Goal: Check status: Check status

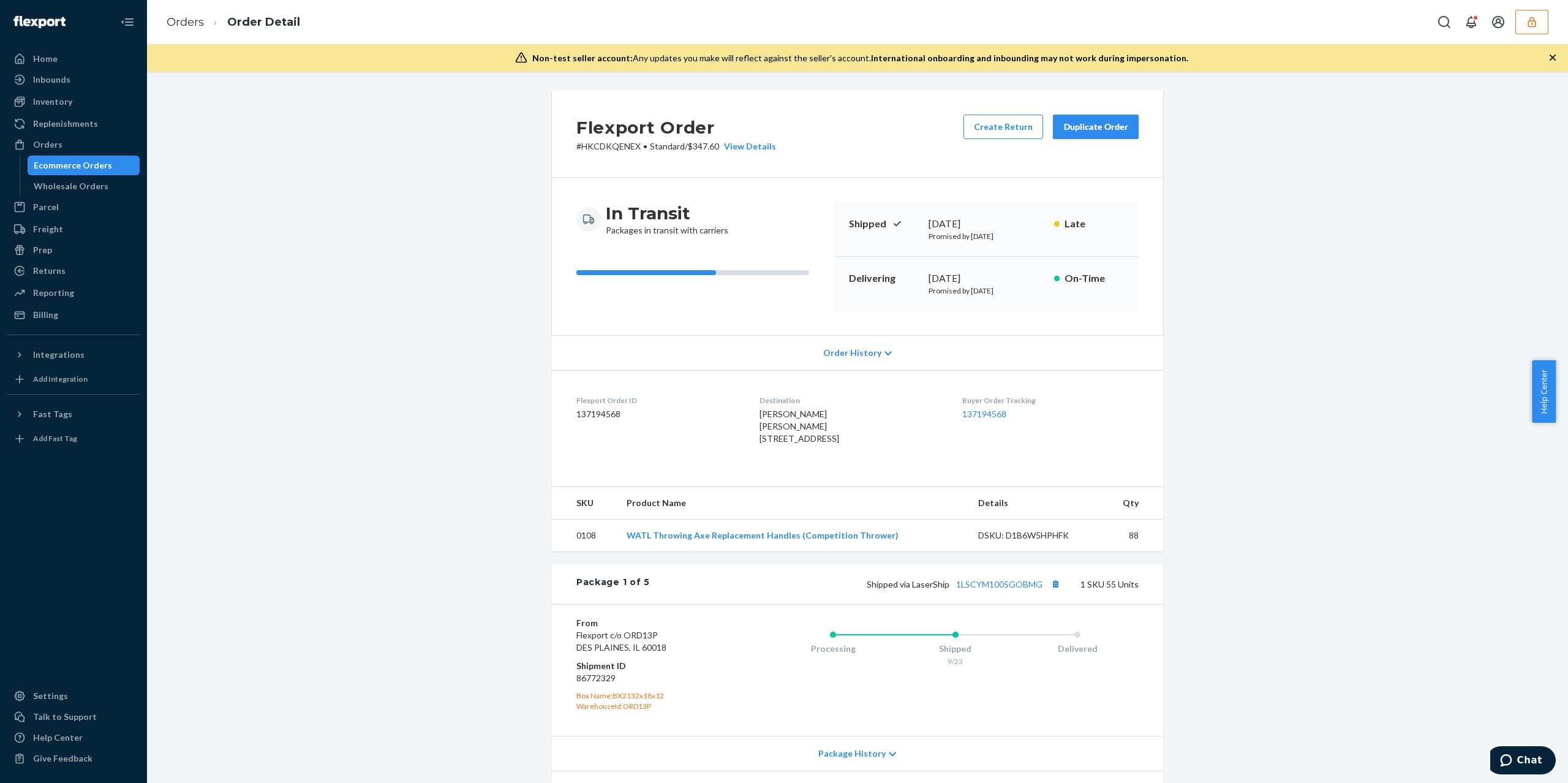
click at [1541, 23] on button "button" at bounding box center [1531, 21] width 33 height 24
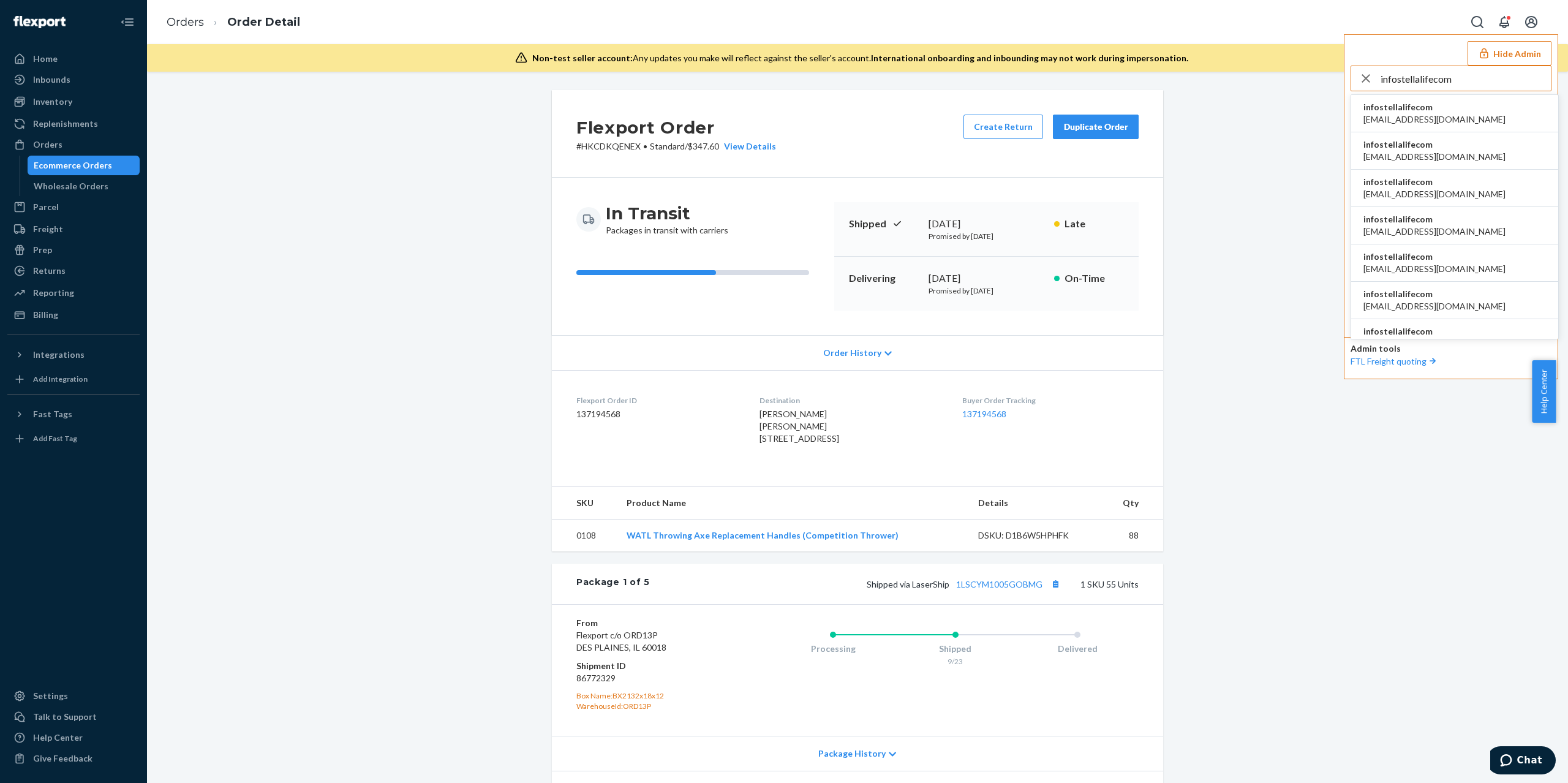
type input "infostellalifecom"
click at [1429, 221] on span "infostellalifecom" at bounding box center [1434, 219] width 142 height 13
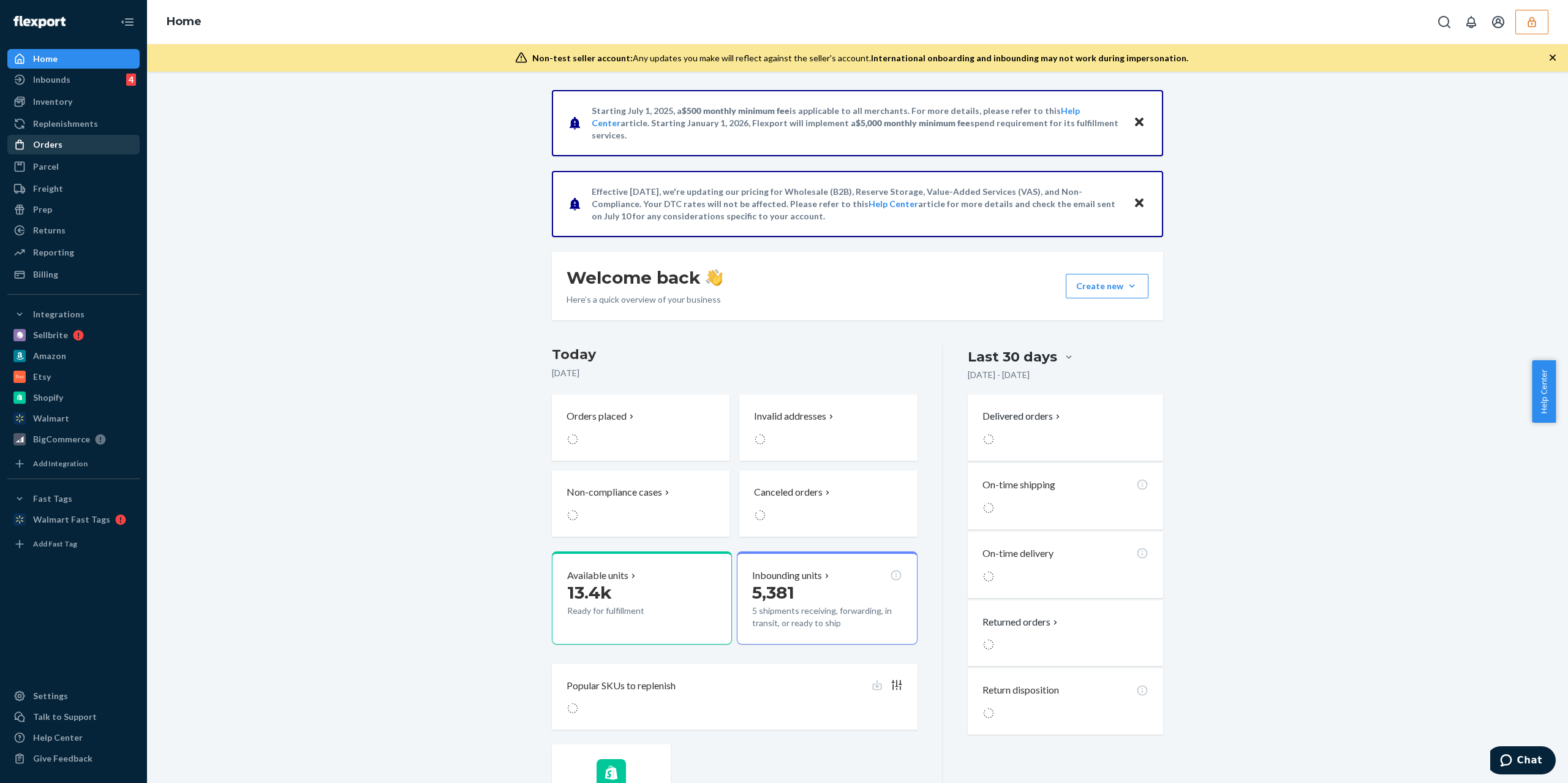
click at [73, 142] on div "Orders" at bounding box center [73, 144] width 130 height 17
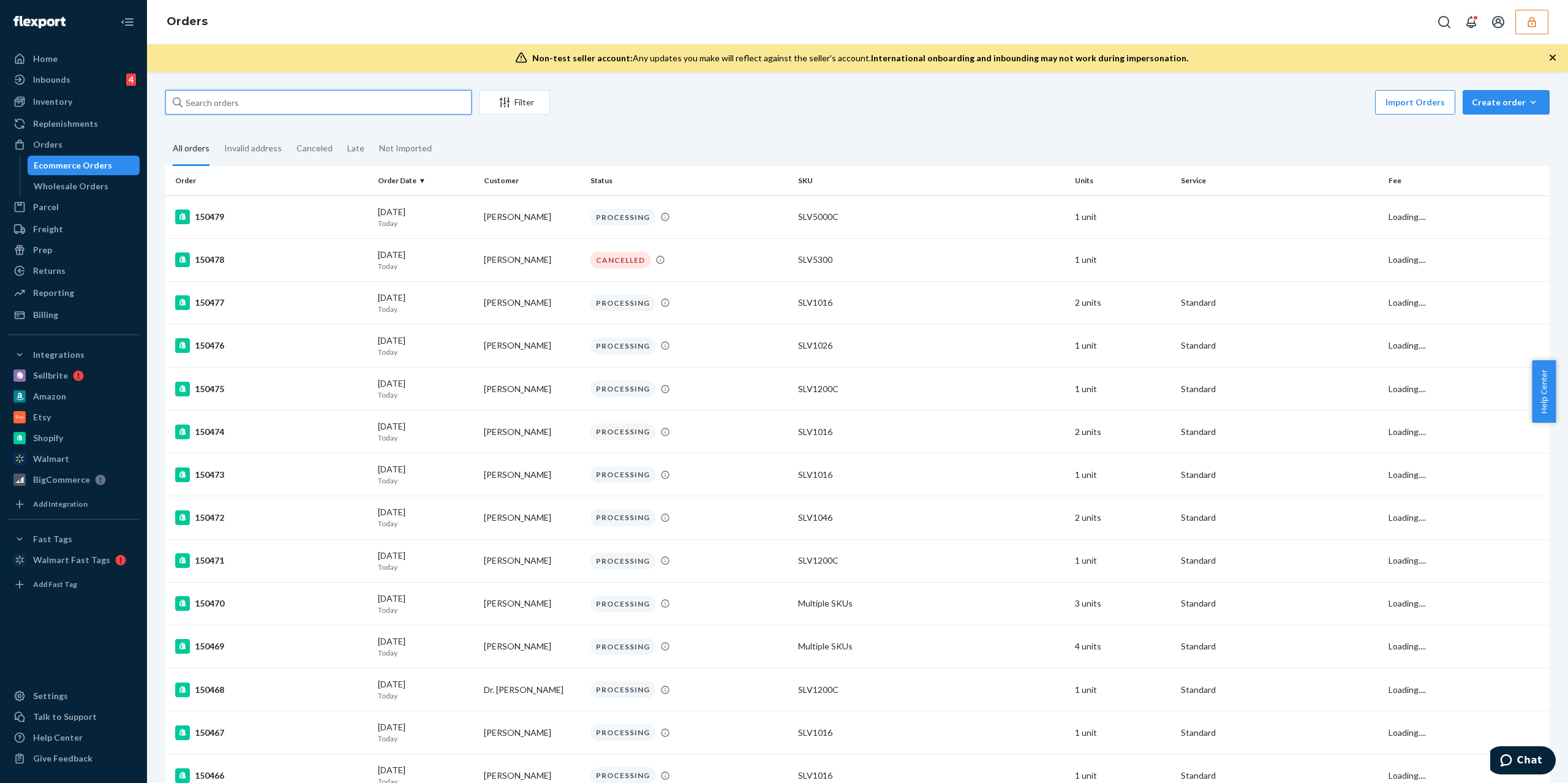
click at [339, 113] on input "text" at bounding box center [318, 102] width 306 height 24
paste input ""Thank you for reaching out to Flexport Support Chat. Alvin here! ""
type input ""Thank you for reaching out to Flexport Support Chat. Alvin here! ""
click at [261, 101] on input "text" at bounding box center [318, 102] width 306 height 24
paste input "136755073"
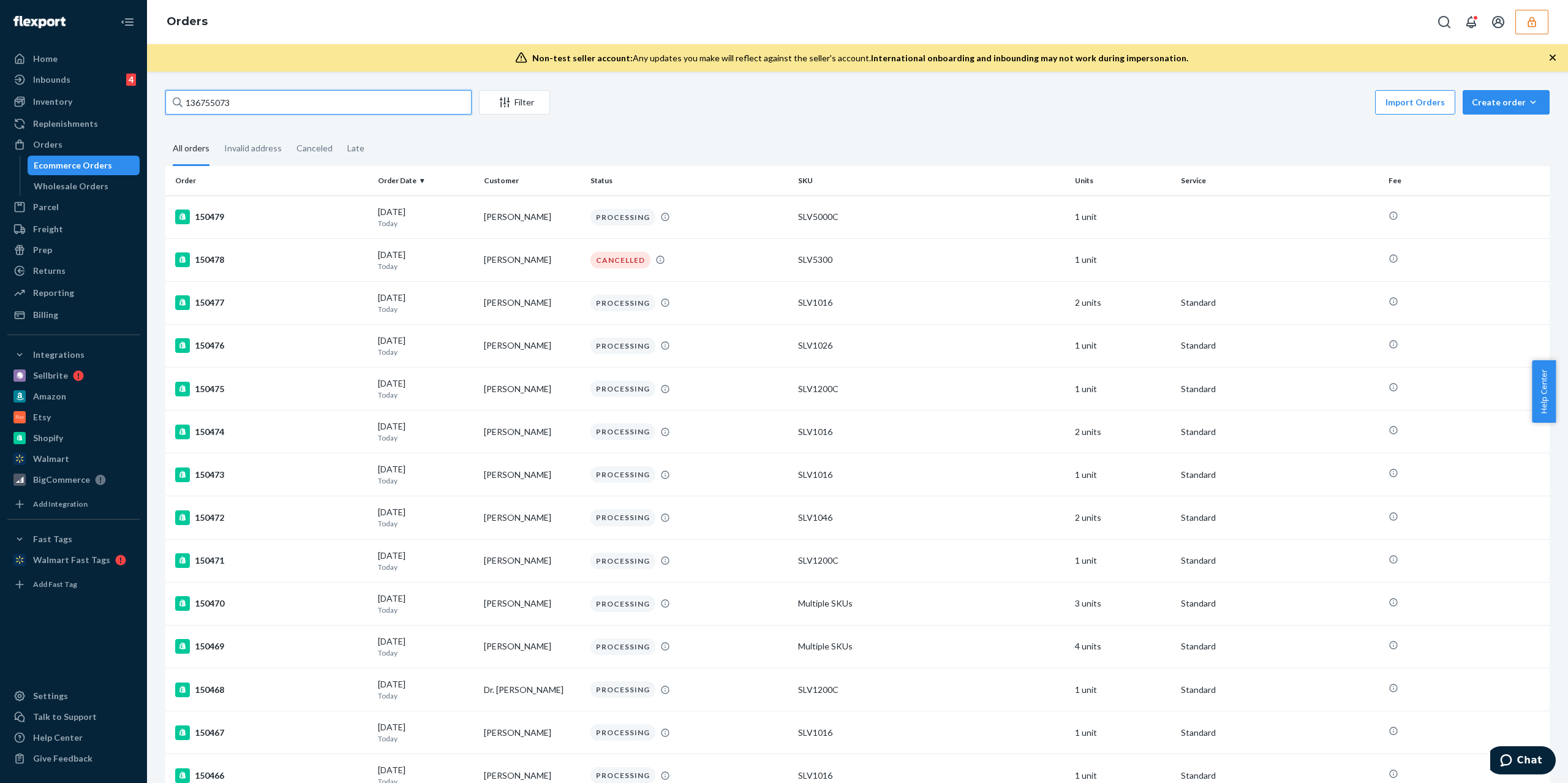
type input "136755073"
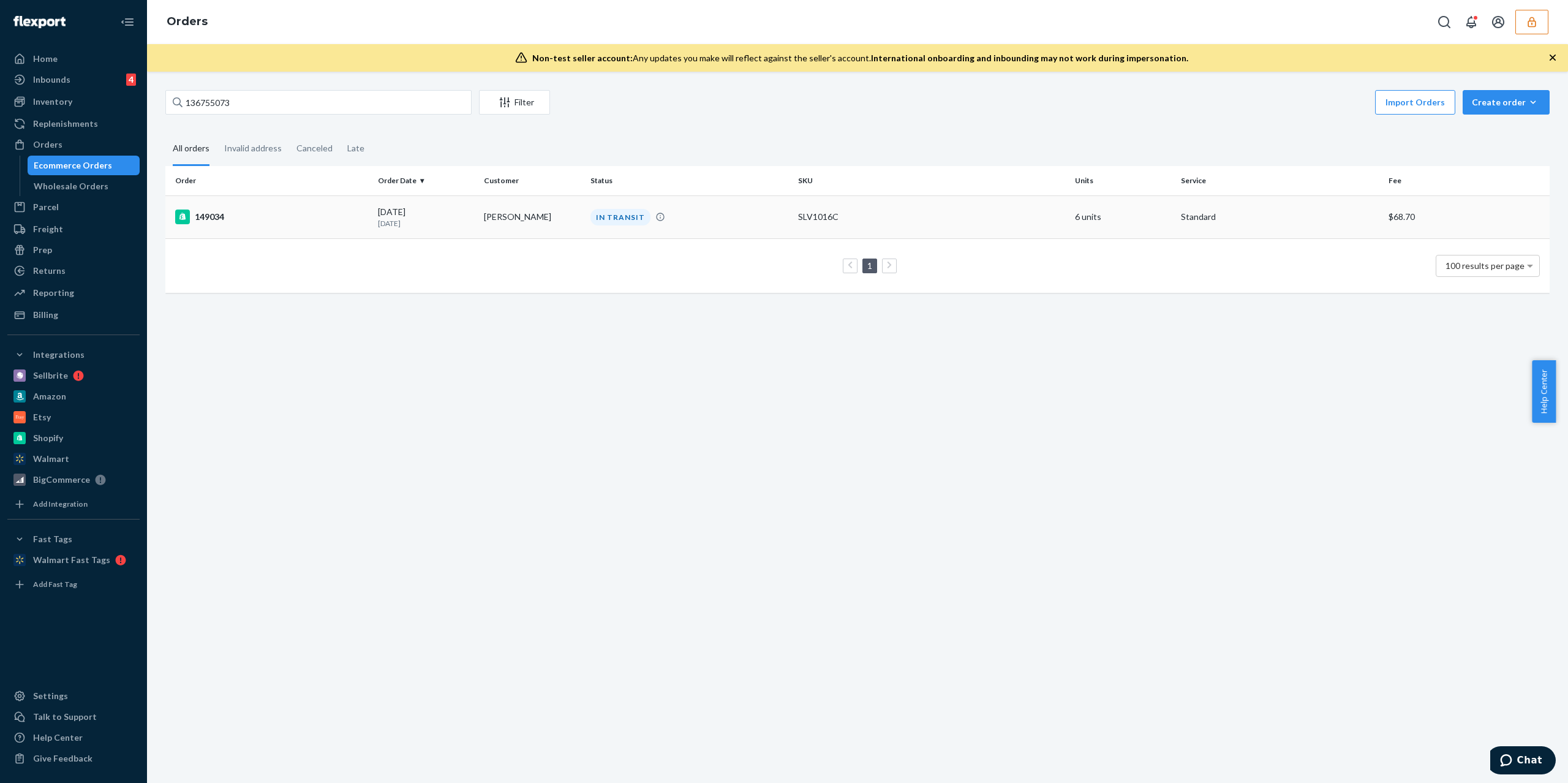
click at [443, 216] on div "09/15/2025 9 days ago" at bounding box center [426, 217] width 96 height 23
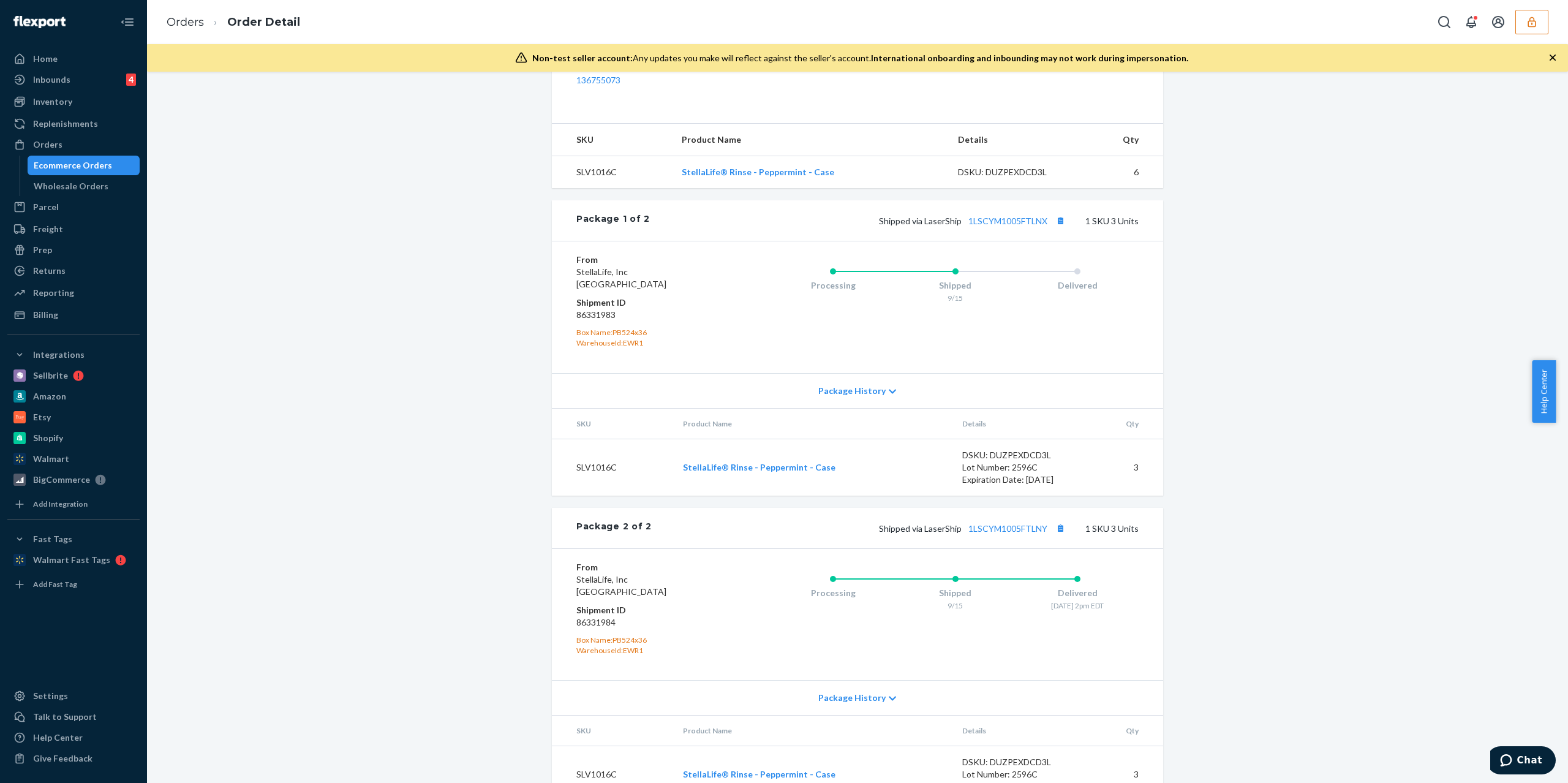
scroll to position [469, 0]
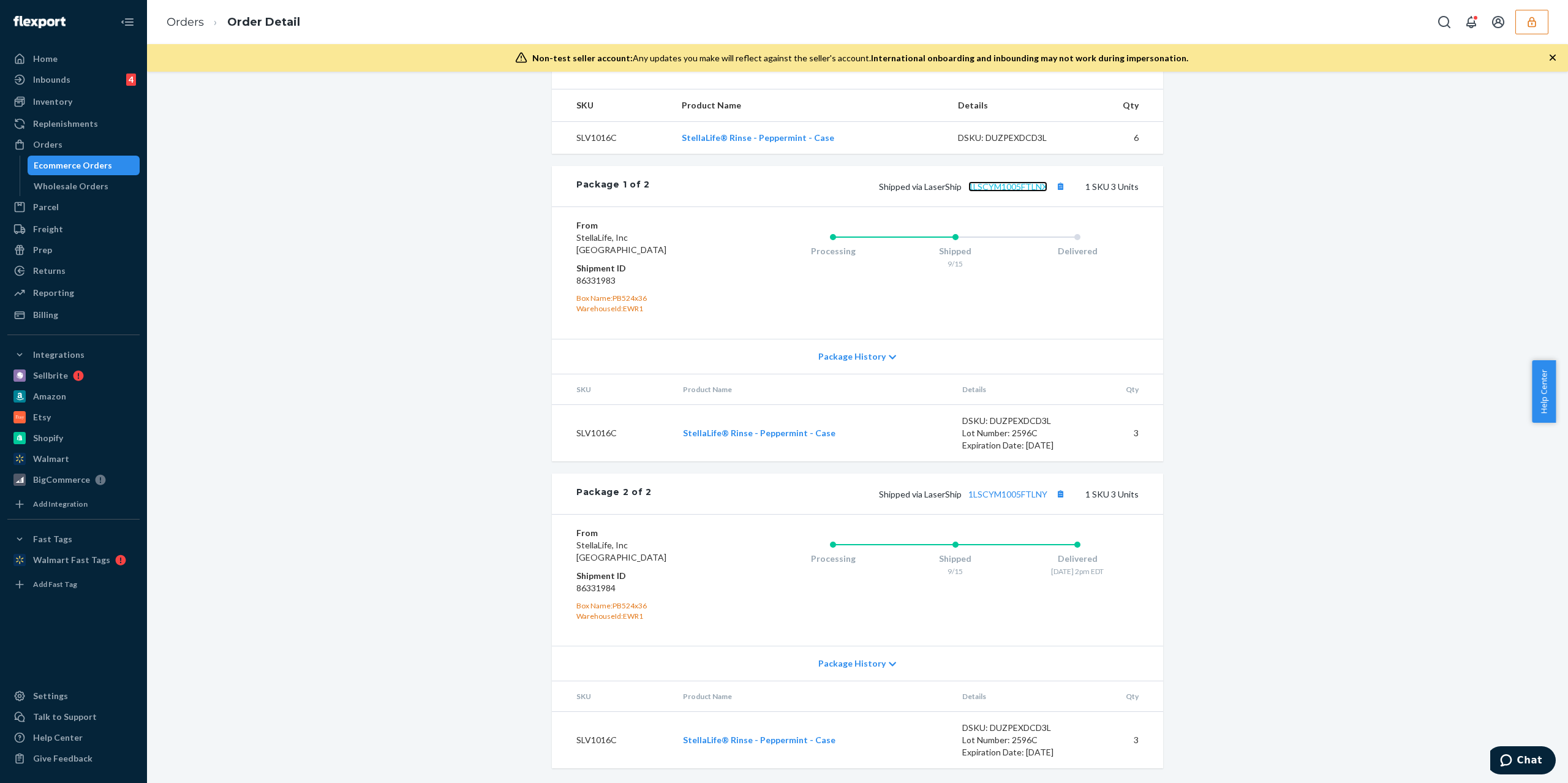
click at [1012, 187] on link "1LSCYM1005FTLNX" at bounding box center [1007, 186] width 79 height 11
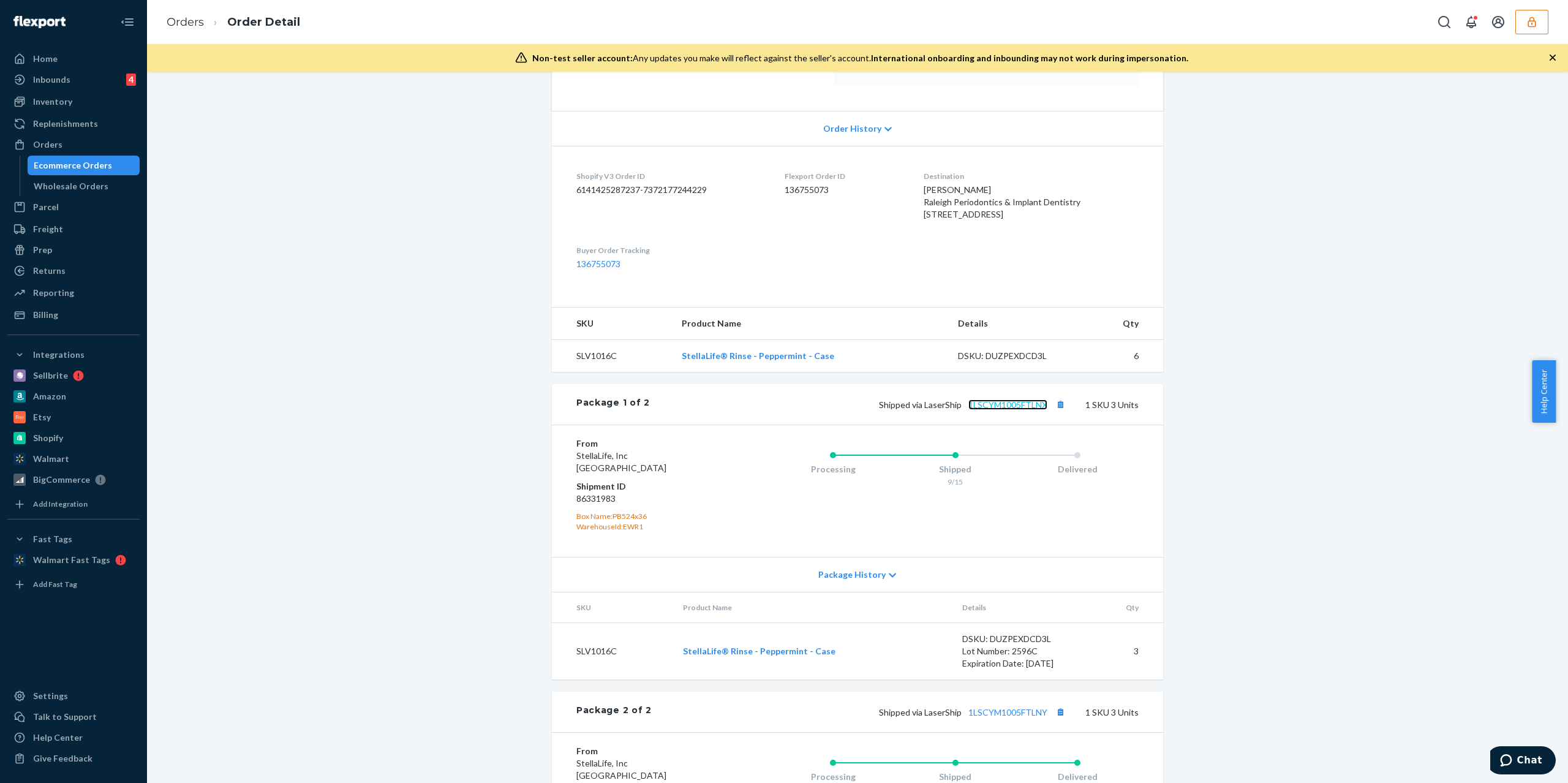
scroll to position [0, 0]
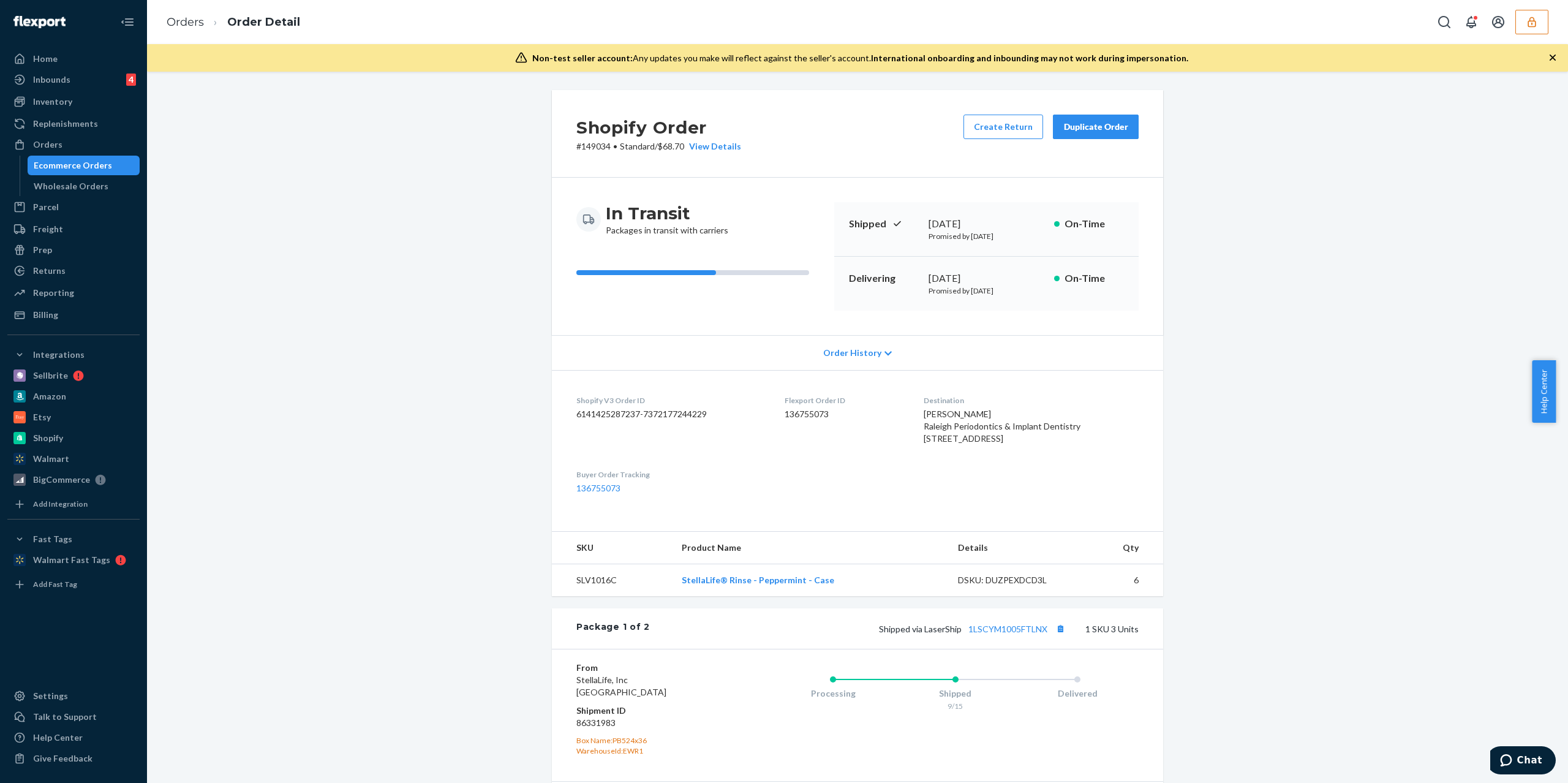
drag, startPoint x: 964, startPoint y: 451, endPoint x: 920, endPoint y: 449, distance: 44.0
click at [923, 443] on span "Sheppard McKenzie IV Raleigh Periodontics & Implant Dentistry 7501 Falls of Neu…" at bounding box center [1001, 426] width 157 height 35
copy span "Raleigh, NC"
click at [923, 449] on div "Destination Sheppard McKenzie IV Raleigh Periodontics & Implant Dentistry 7501 …" at bounding box center [1030, 422] width 215 height 55
drag, startPoint x: 961, startPoint y: 451, endPoint x: 922, endPoint y: 441, distance: 40.3
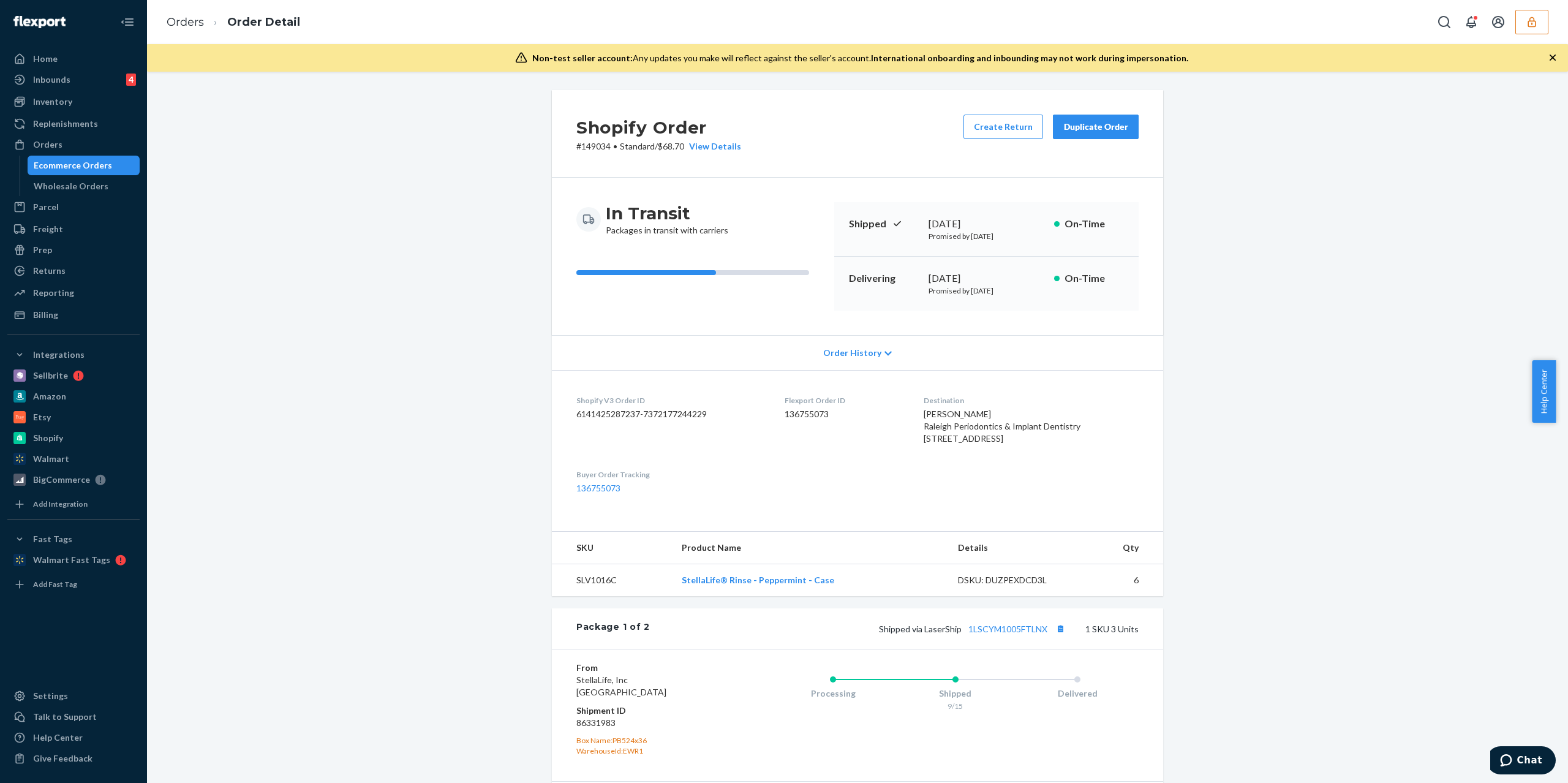
click at [923, 441] on span "Sheppard McKenzie IV Raleigh Periodontics & Implant Dentistry 7501 Falls of Neu…" at bounding box center [1001, 426] width 157 height 35
copy span "7501 Falls of Neuse Rd Raleigh, NC"
click at [321, 397] on div "Shopify Order # 149034 • Standard / $68.70 View Details Create Return Duplicate…" at bounding box center [857, 658] width 1403 height 1135
click at [1059, 636] on button "Copy tracking number" at bounding box center [1060, 628] width 16 height 16
click at [584, 729] on dd "86331983" at bounding box center [649, 722] width 146 height 13
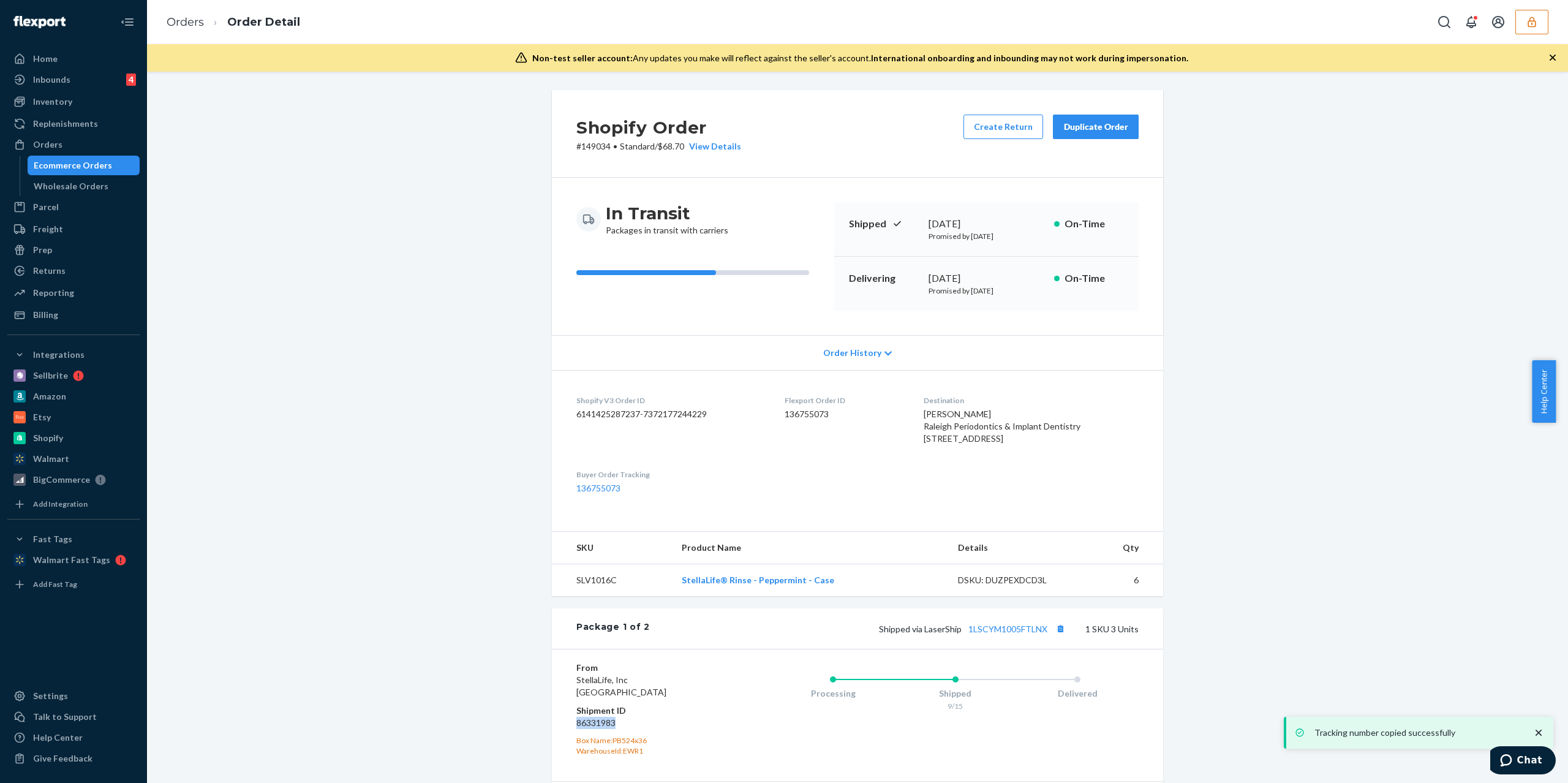
click at [586, 729] on dd "86331983" at bounding box center [649, 722] width 146 height 13
copy dd "86331983"
click at [1525, 32] on button "button" at bounding box center [1531, 21] width 33 height 24
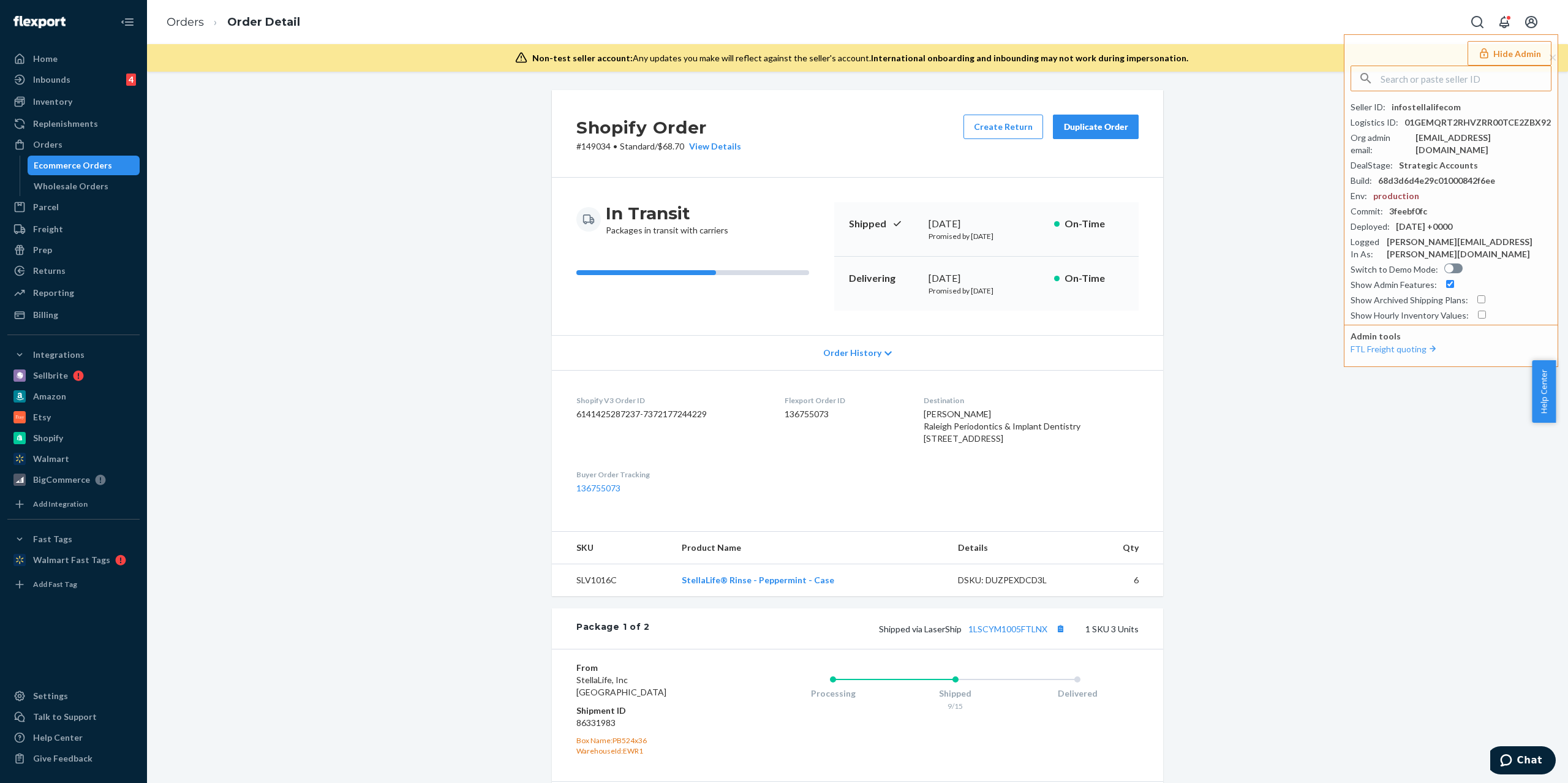
paste input "olivia.holliday@wthg.com"
type input "olivia.holliday@wthg.com"
click at [1380, 113] on span "adelaideboyleswthgcom" at bounding box center [1454, 107] width 183 height 13
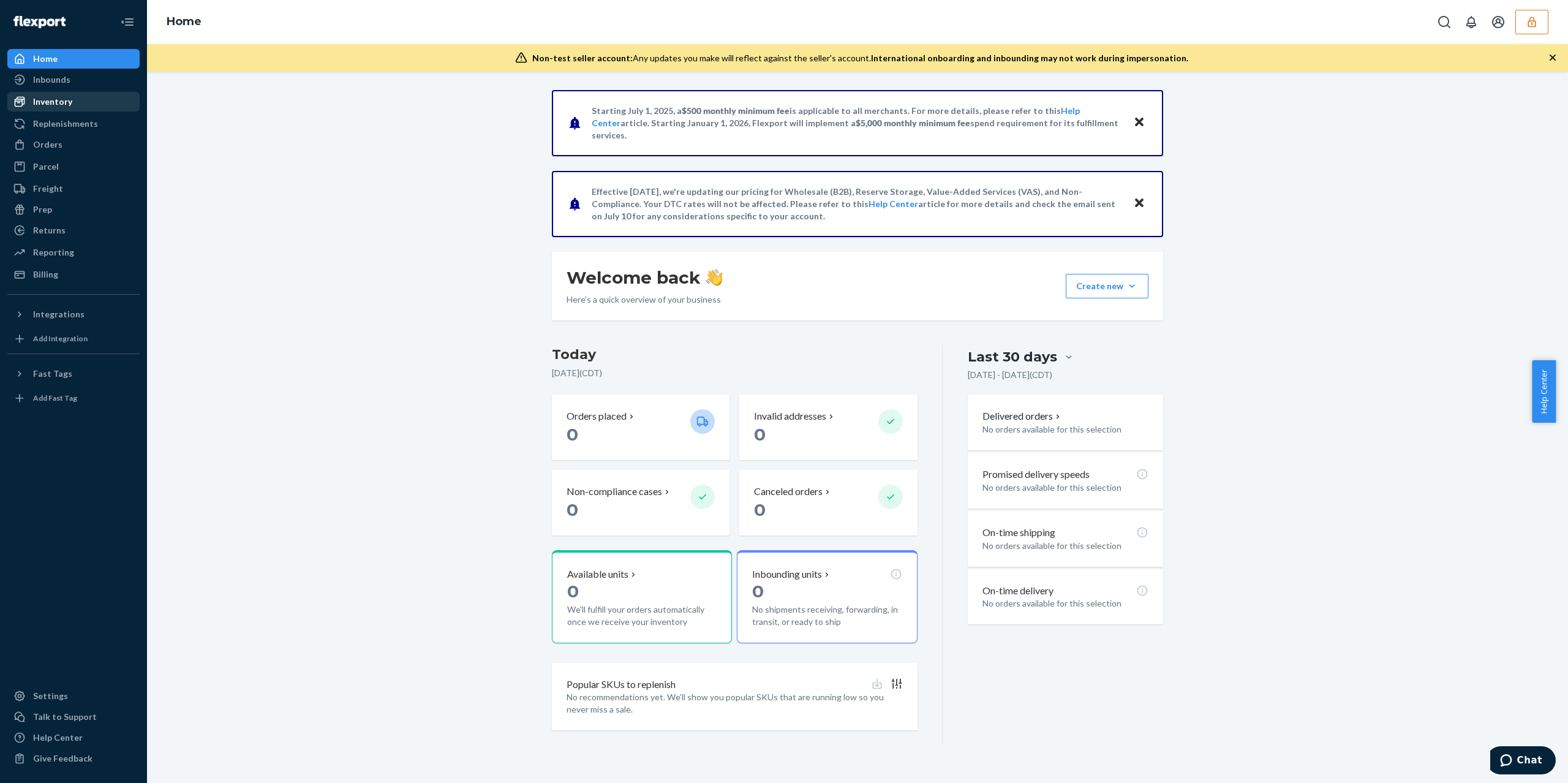
click at [101, 95] on div "Inventory" at bounding box center [73, 102] width 130 height 17
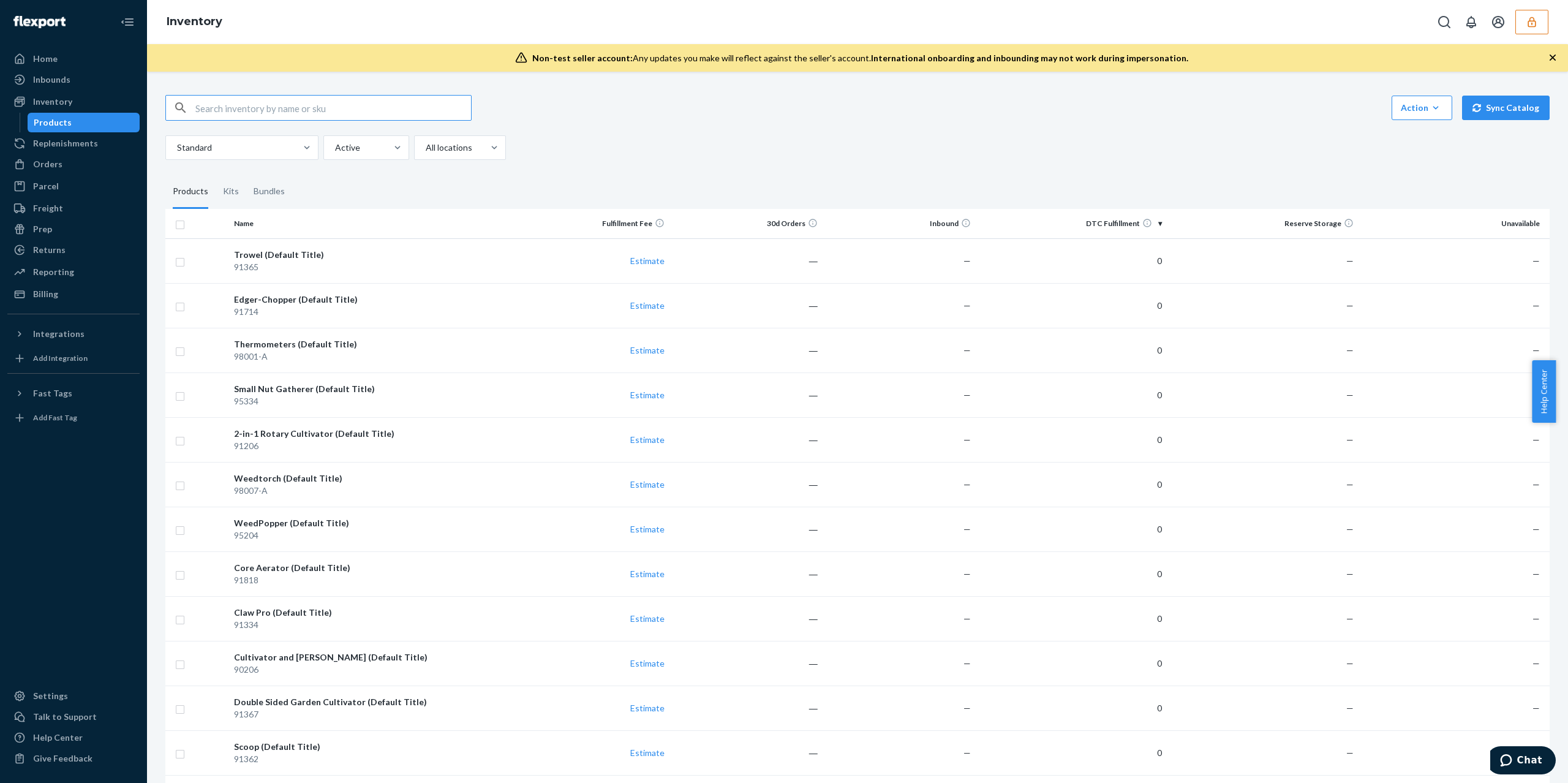
click at [278, 90] on div "Action Create product Create kit or bundle Bulk create products Bulk update pro…" at bounding box center [857, 594] width 1403 height 1029
click at [282, 105] on input "text" at bounding box center [333, 107] width 275 height 24
paste input "DKFCD8VJED2"
type input "DKFCD8VJED2"
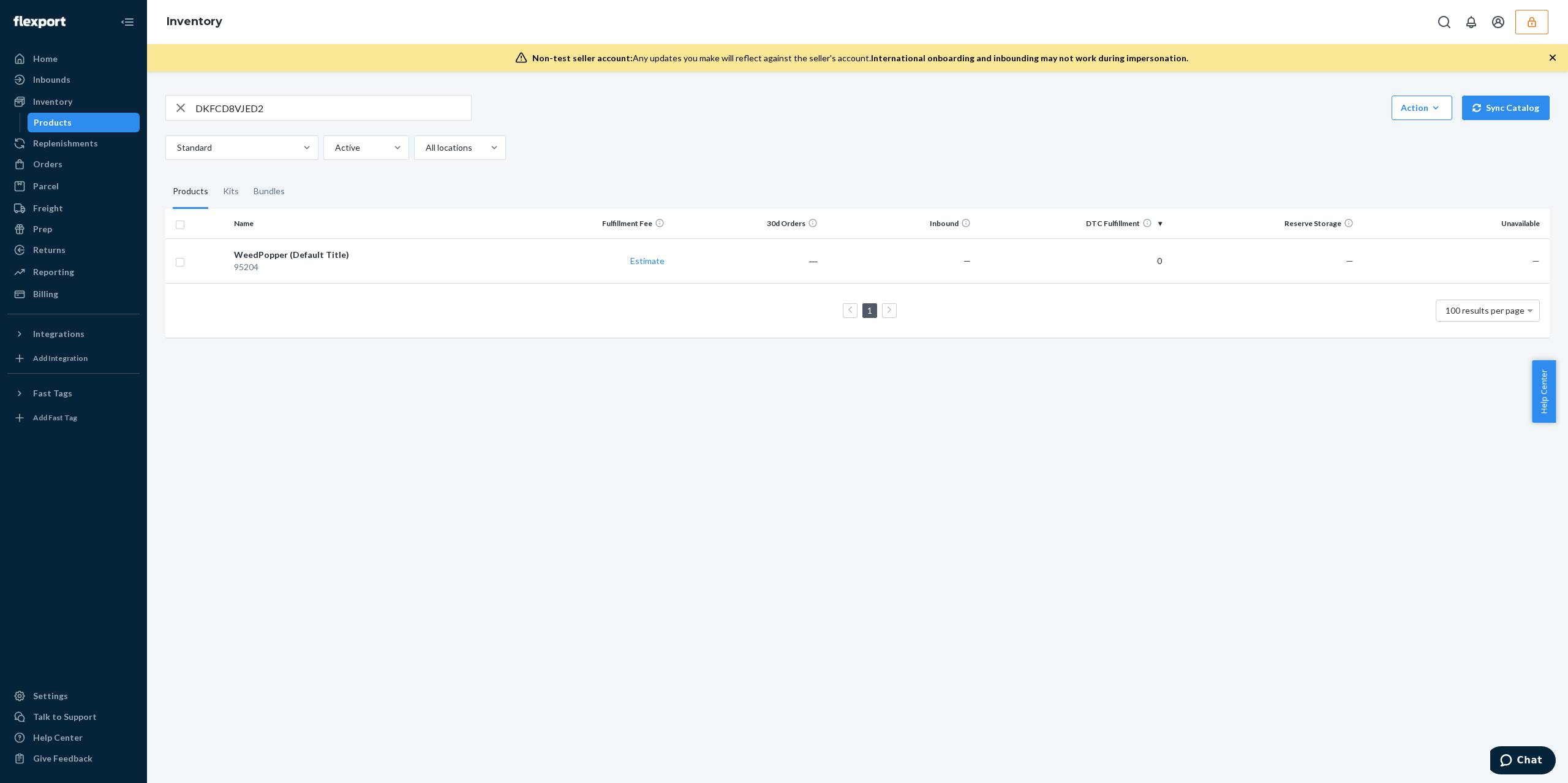
click at [1515, 22] on button "button" at bounding box center [1531, 21] width 33 height 24
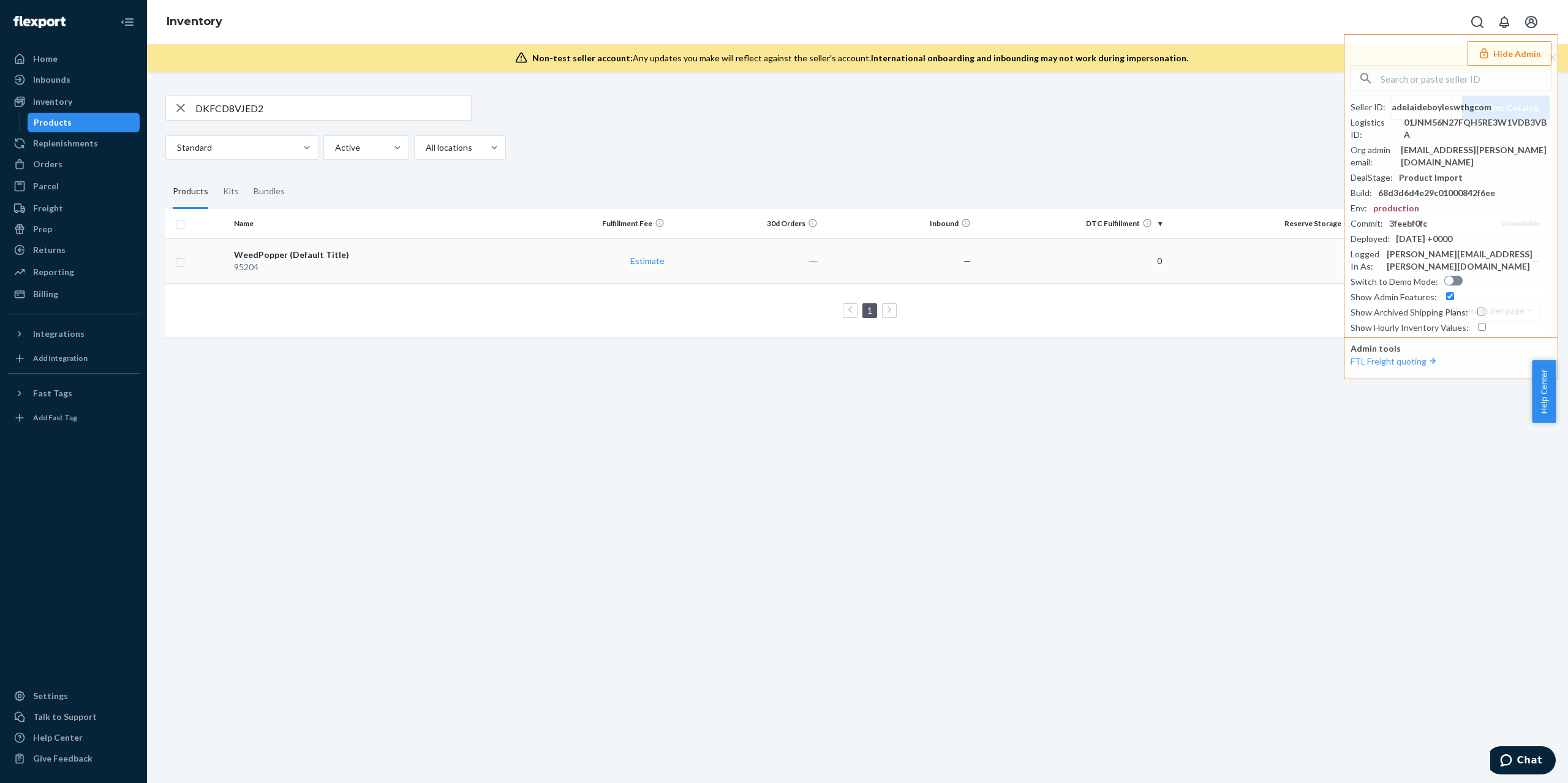
click at [375, 261] on div "95204" at bounding box center [372, 266] width 277 height 13
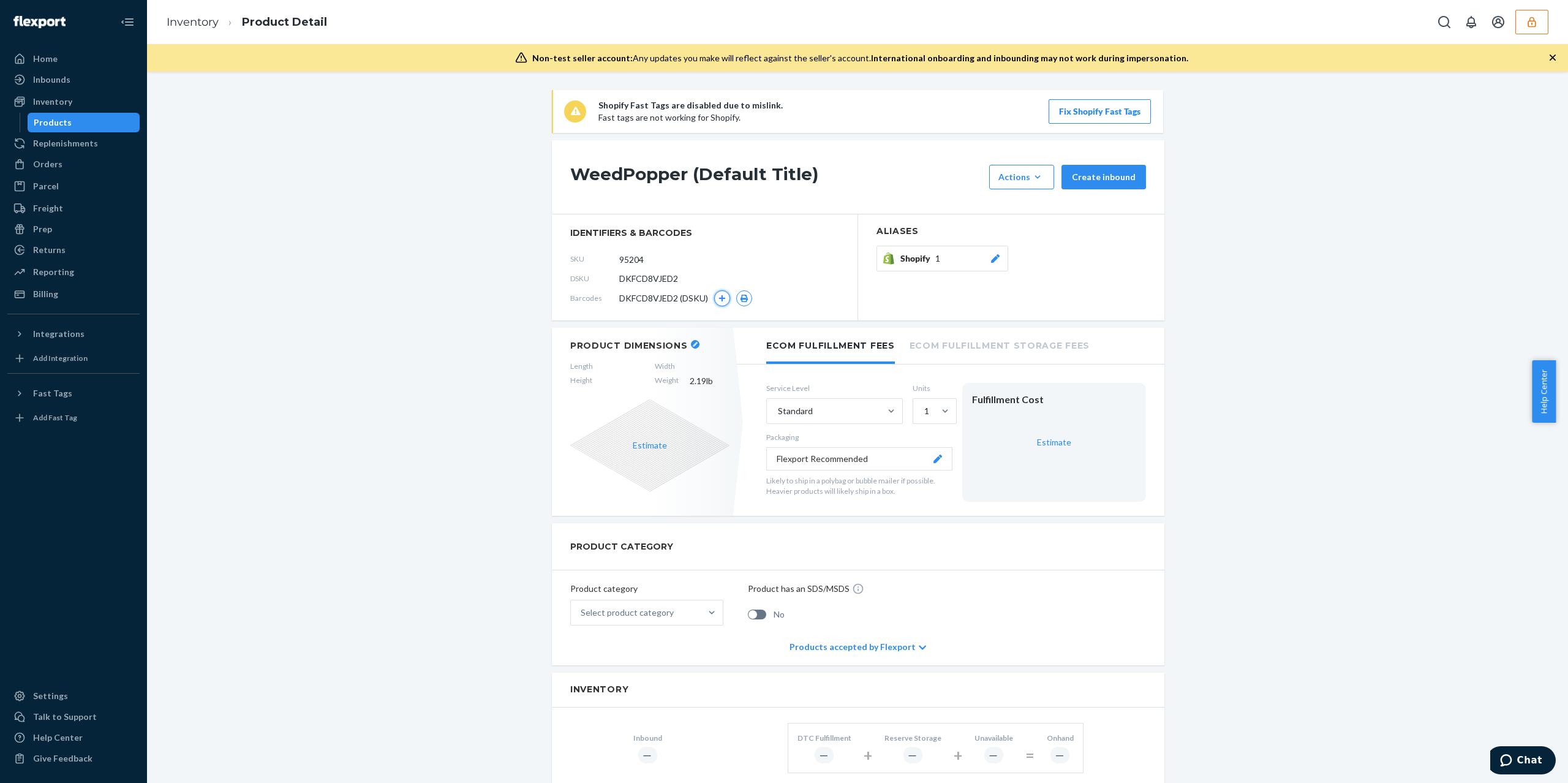
click at [719, 299] on icon "button" at bounding box center [722, 298] width 8 height 8
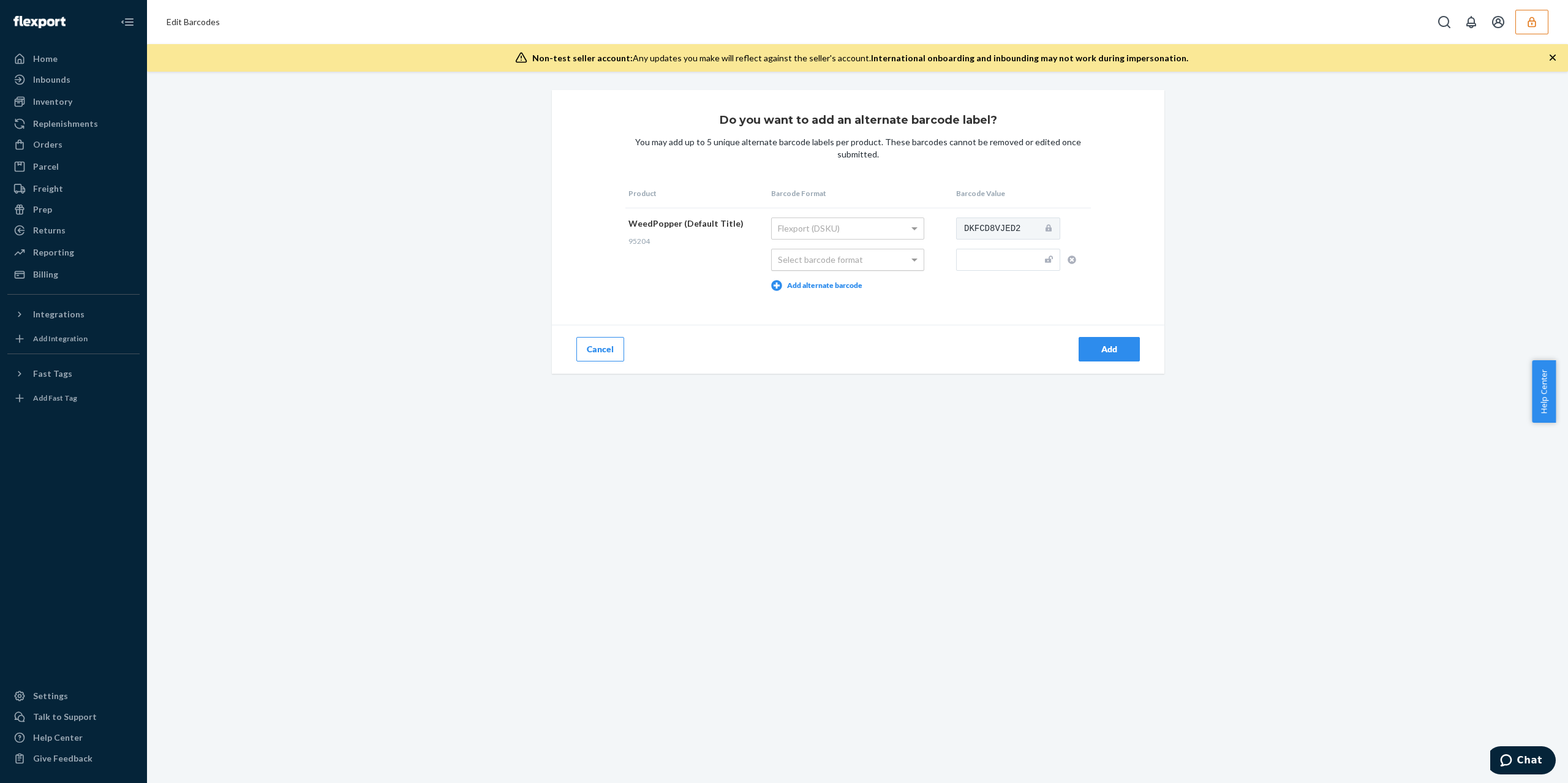
click at [852, 255] on div "Select barcode format" at bounding box center [847, 260] width 152 height 21
click at [956, 264] on input "text" at bounding box center [1008, 259] width 104 height 22
paste input "810053890134"
type input "810053890134"
click at [956, 431] on div "Do you want to add an alternate barcode label? You may add up to 5 unique alter…" at bounding box center [857, 426] width 1421 height 711
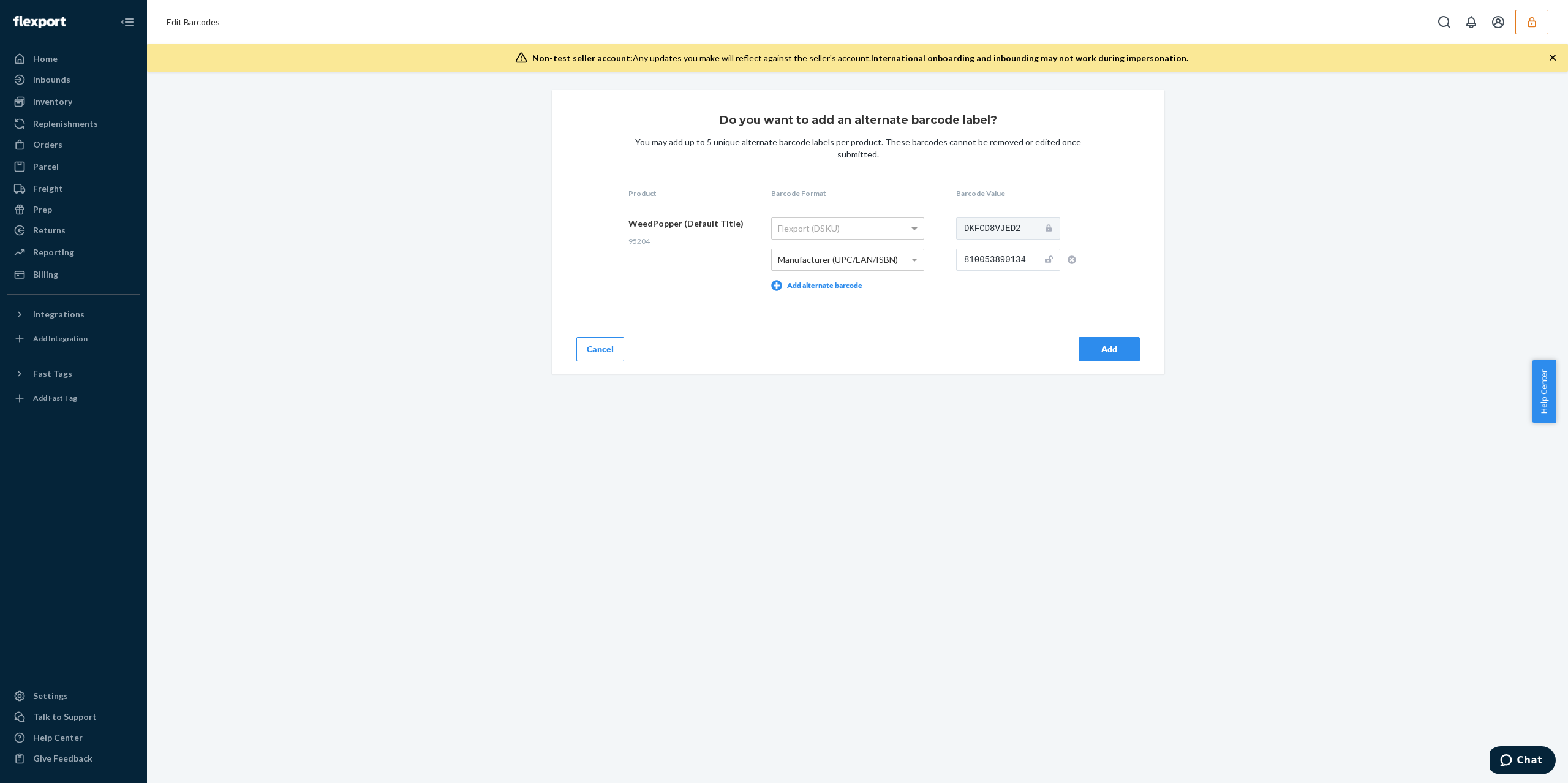
click at [989, 254] on input "810053890134" at bounding box center [1008, 259] width 104 height 22
click at [946, 434] on div "Do you want to add an alternate barcode label? You may add up to 5 unique alter…" at bounding box center [857, 426] width 1421 height 711
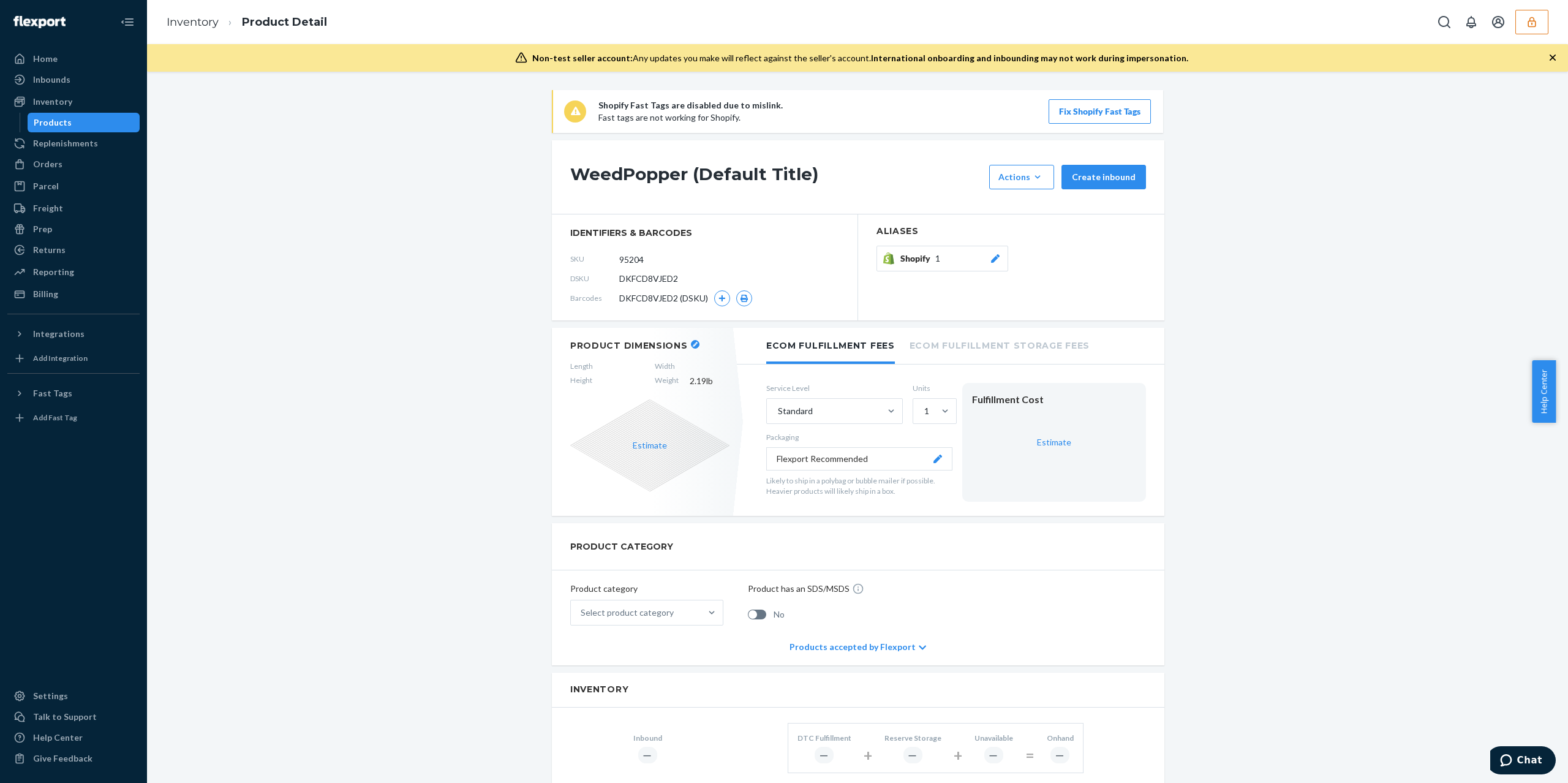
click at [1534, 23] on icon "button" at bounding box center [1531, 22] width 13 height 13
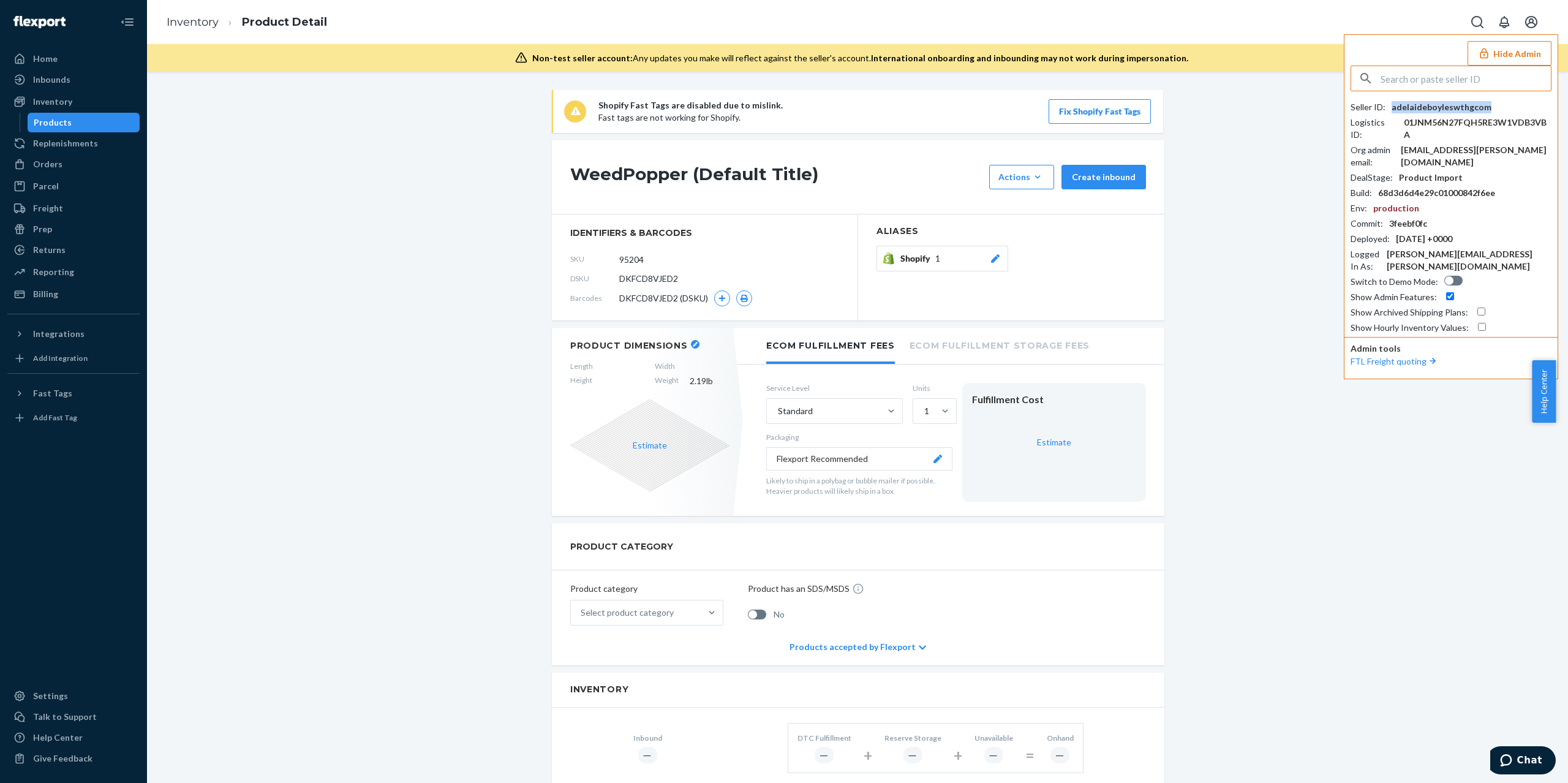
click at [1431, 108] on div "adelaideboyleswthgcom" at bounding box center [1441, 107] width 100 height 13
click at [1509, 77] on input "text" at bounding box center [1465, 78] width 170 height 24
paste input "adelaideboyleswthgcom"
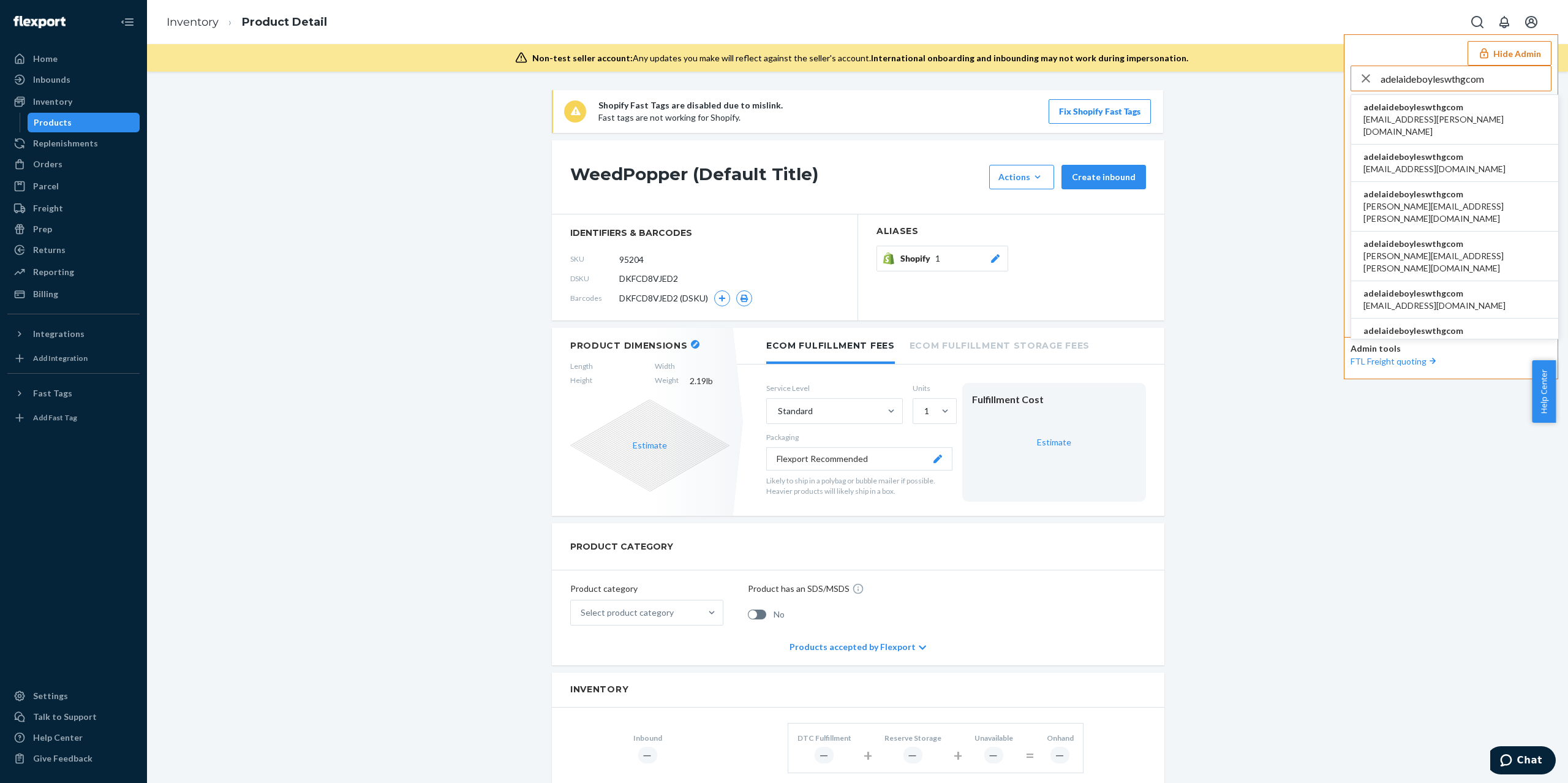
type input "adelaideboyleswthgcom"
click at [1433, 105] on span "adelaideboyleswthgcom" at bounding box center [1454, 107] width 183 height 13
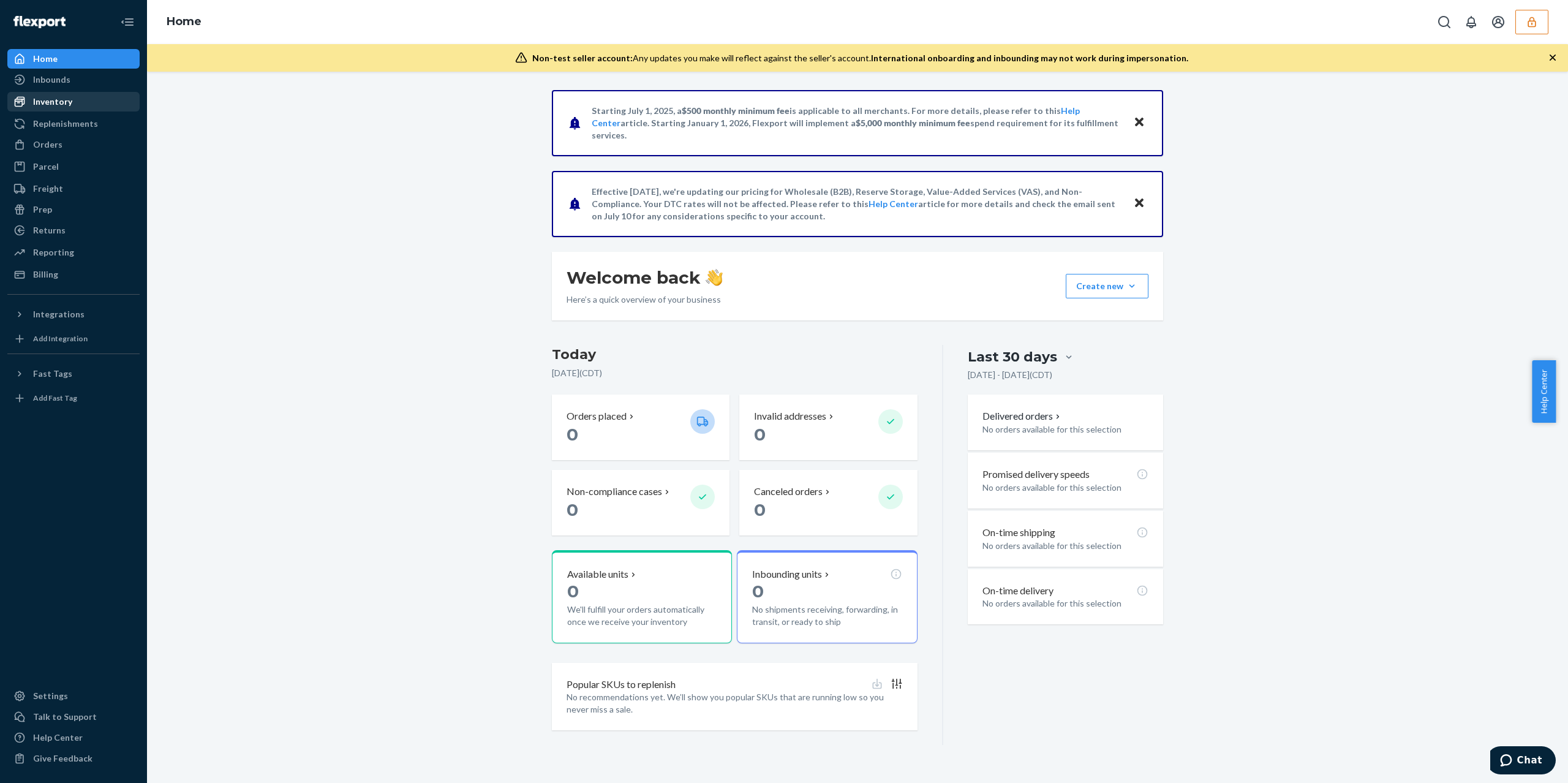
click at [86, 104] on div "Inventory" at bounding box center [73, 102] width 130 height 17
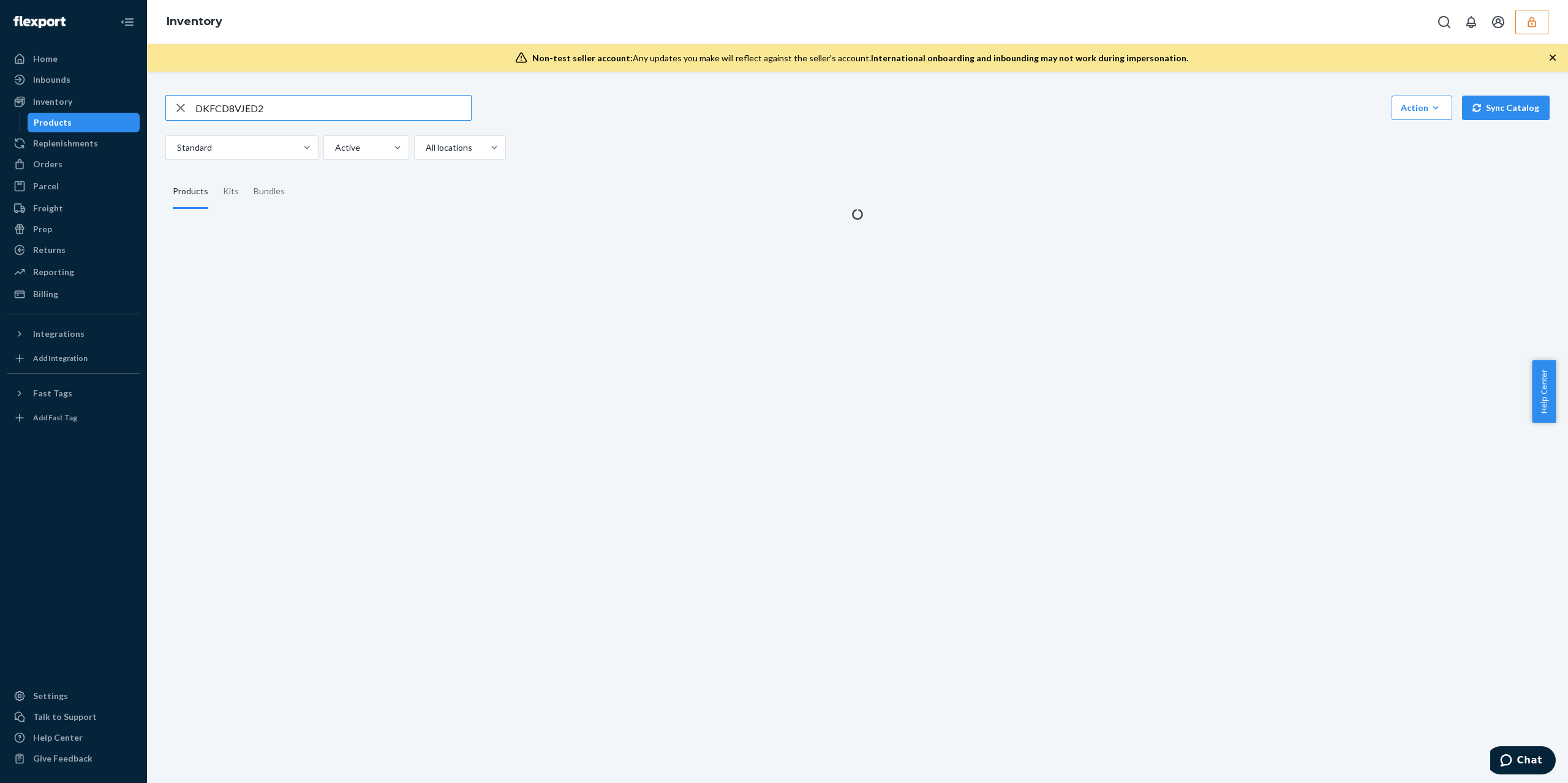
type input "DKFCD8VJED2"
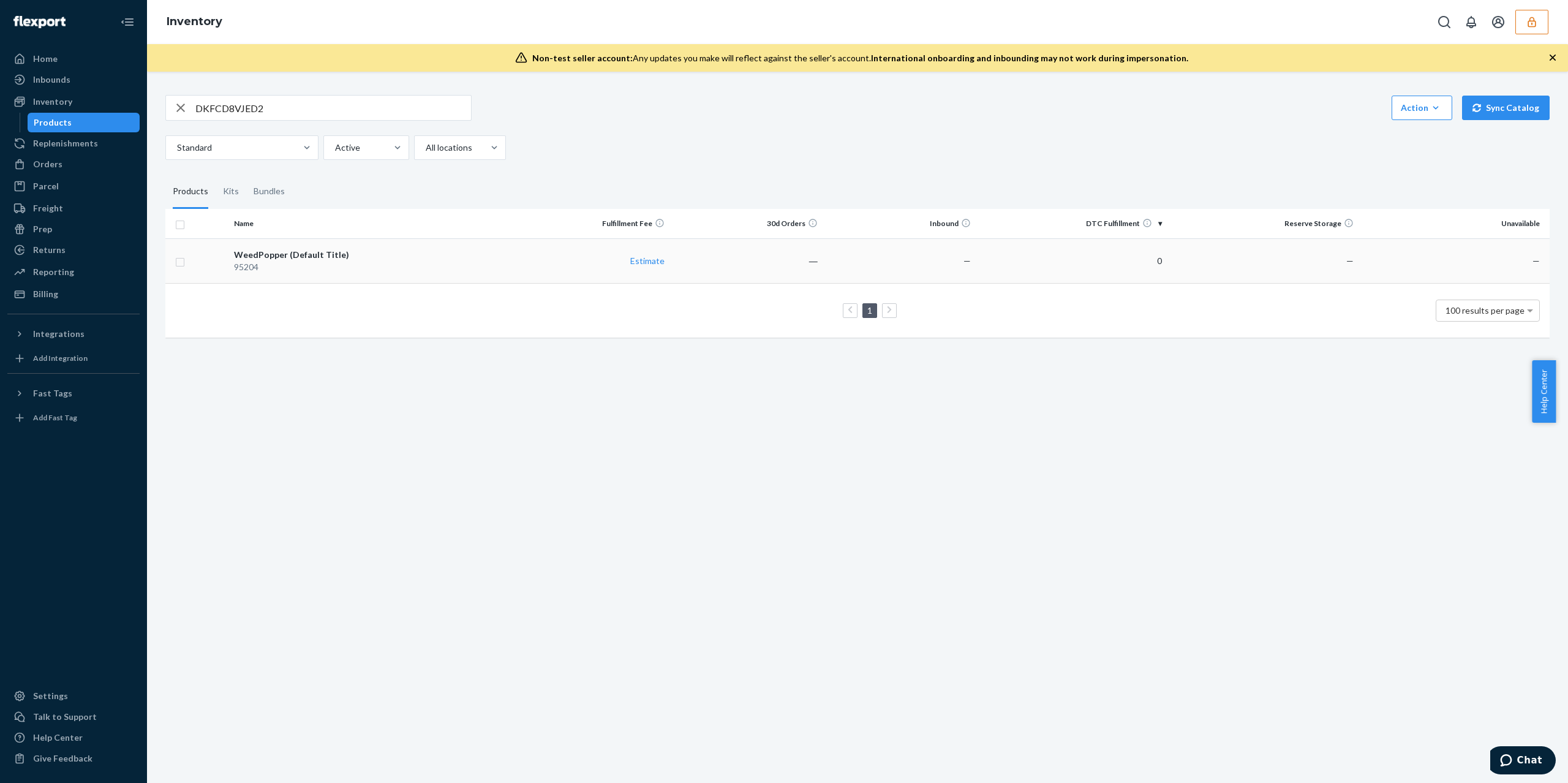
click at [341, 245] on td "WeedPopper (Default Title) 95204" at bounding box center [372, 261] width 288 height 44
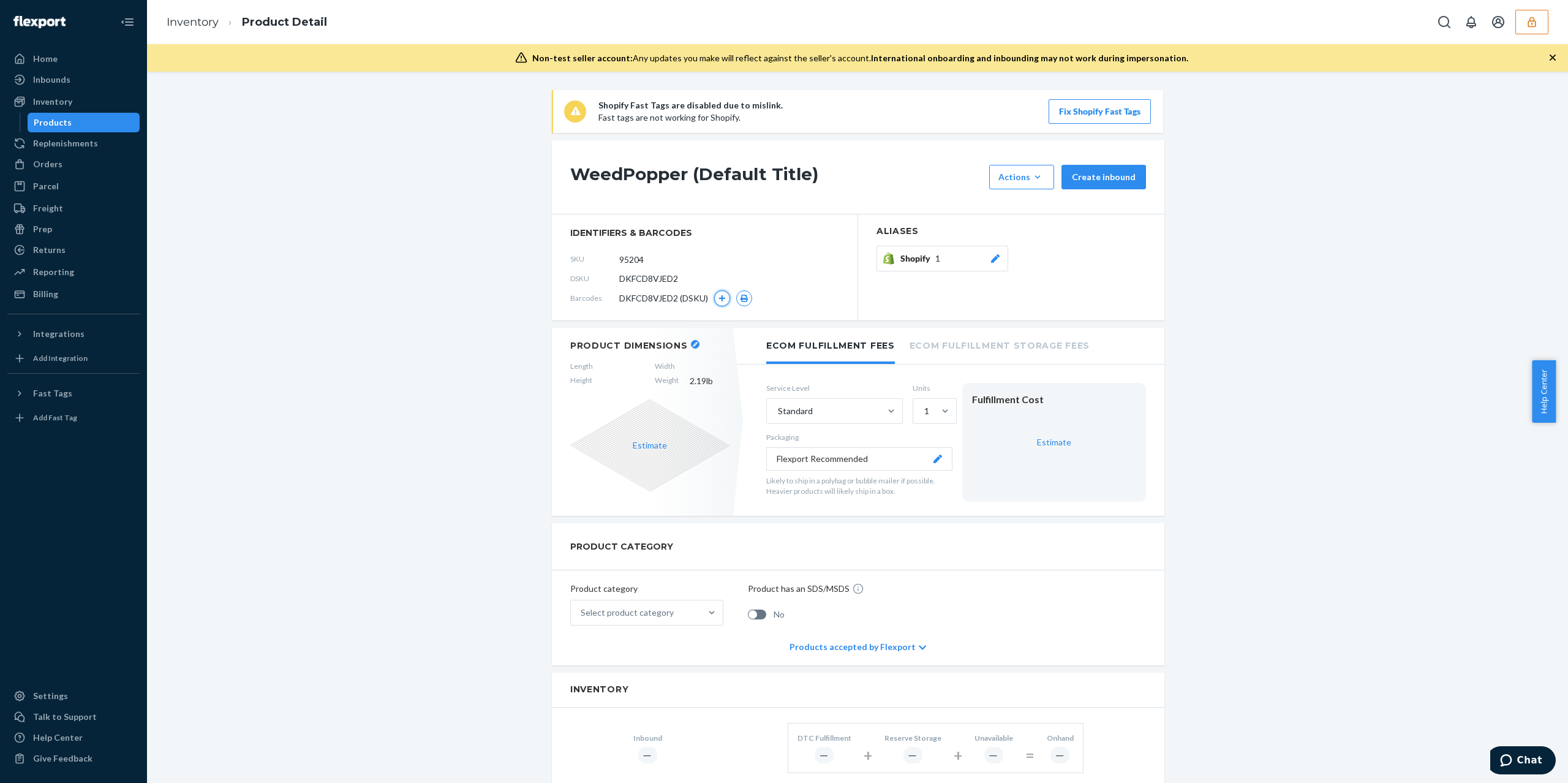
click at [714, 302] on button "button" at bounding box center [721, 298] width 16 height 16
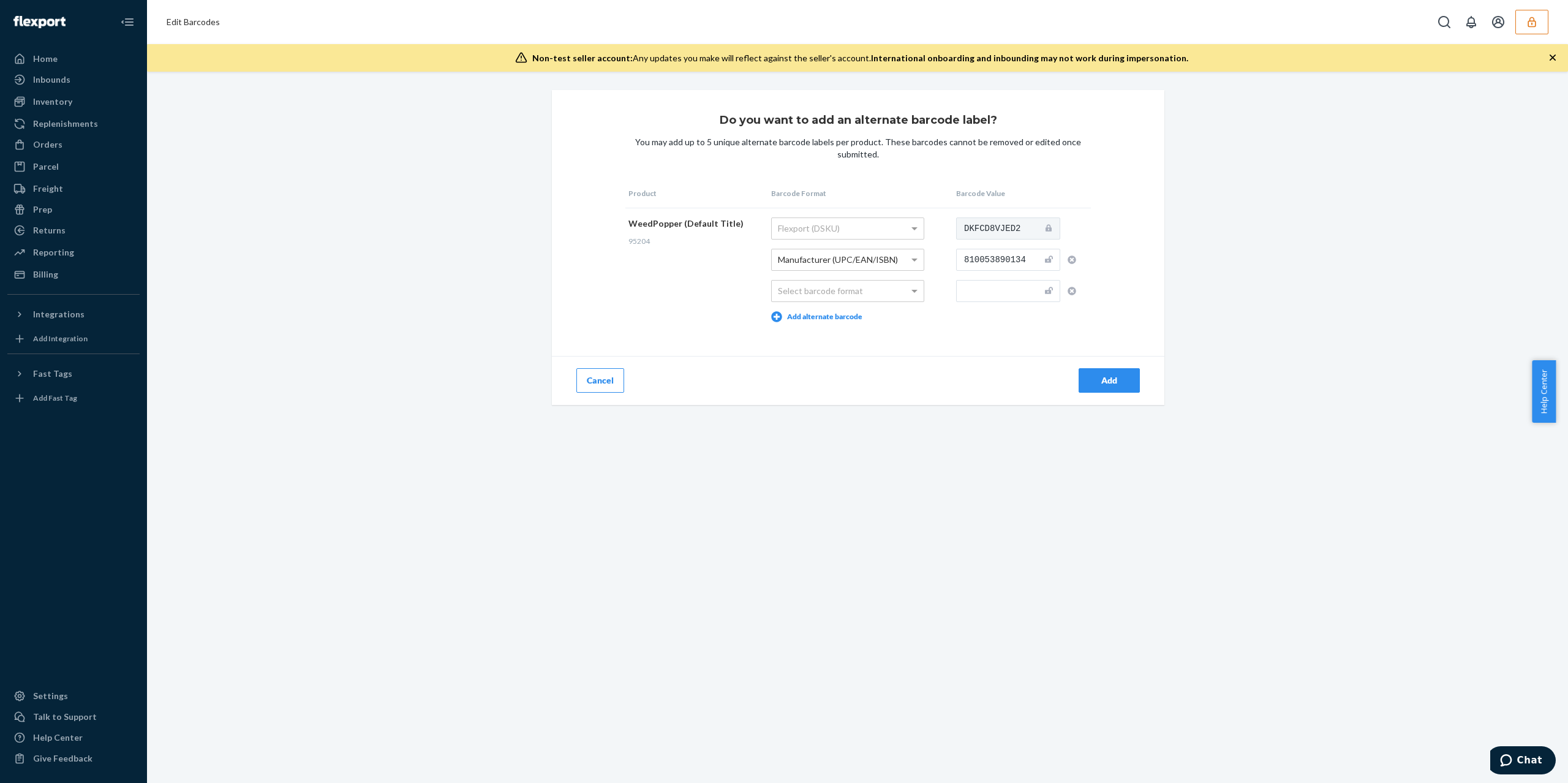
click at [1534, 25] on icon "button" at bounding box center [1531, 22] width 13 height 13
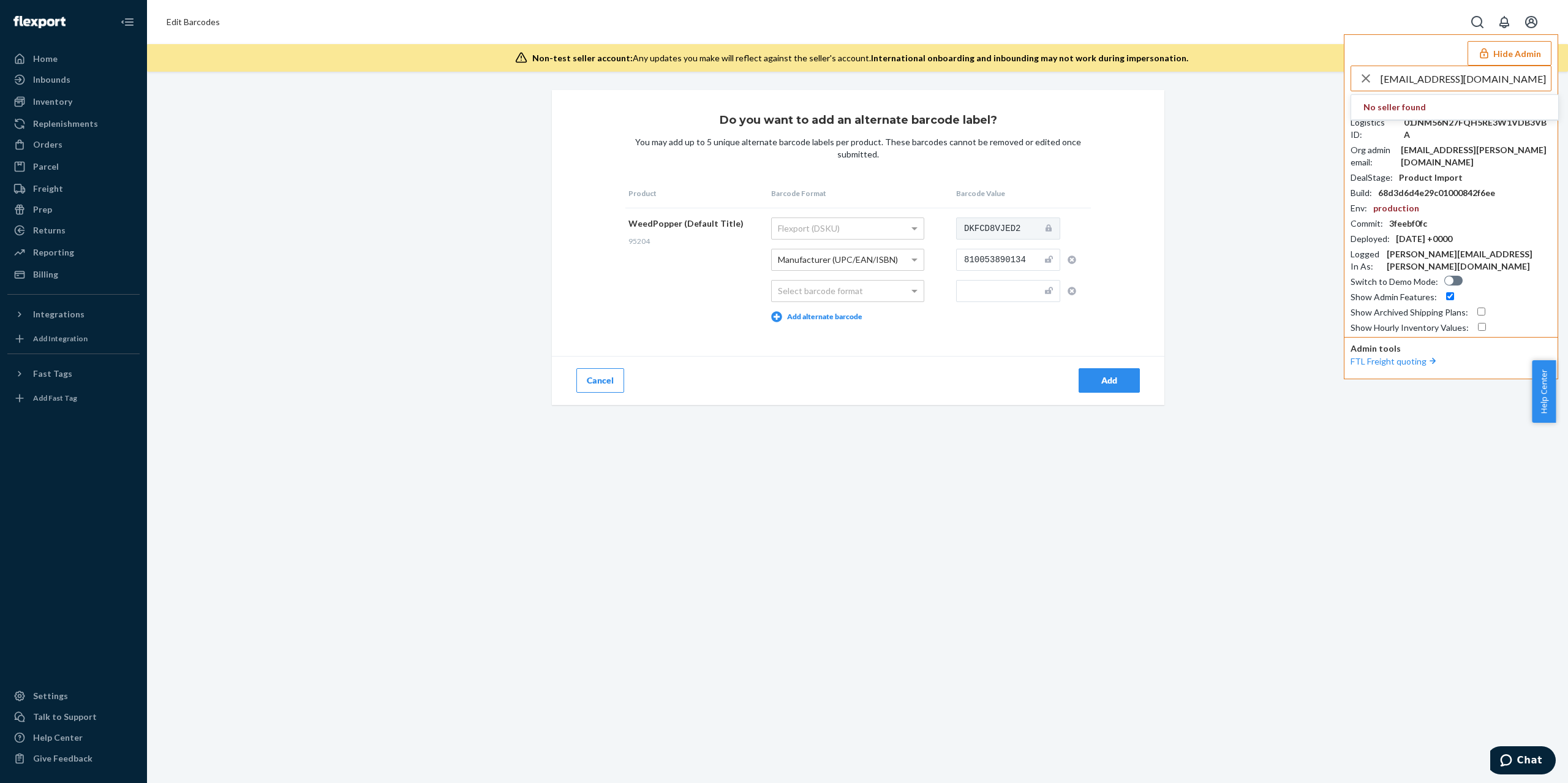
type input "jrmongcal@gmail.com"
click at [1438, 116] on span "jrmongcal@gmail.com" at bounding box center [1434, 119] width 142 height 13
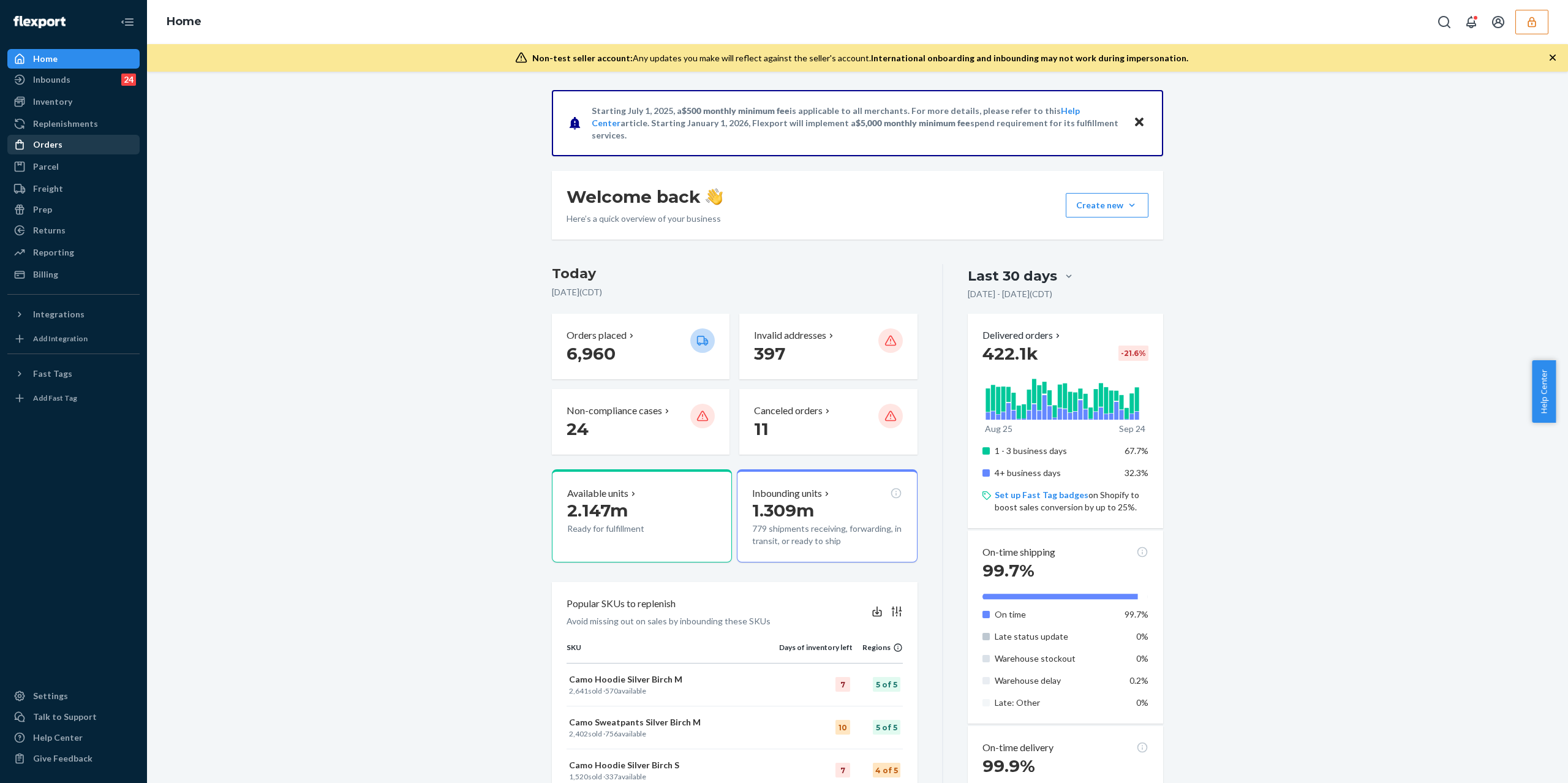
click at [67, 142] on div "Orders" at bounding box center [73, 144] width 130 height 17
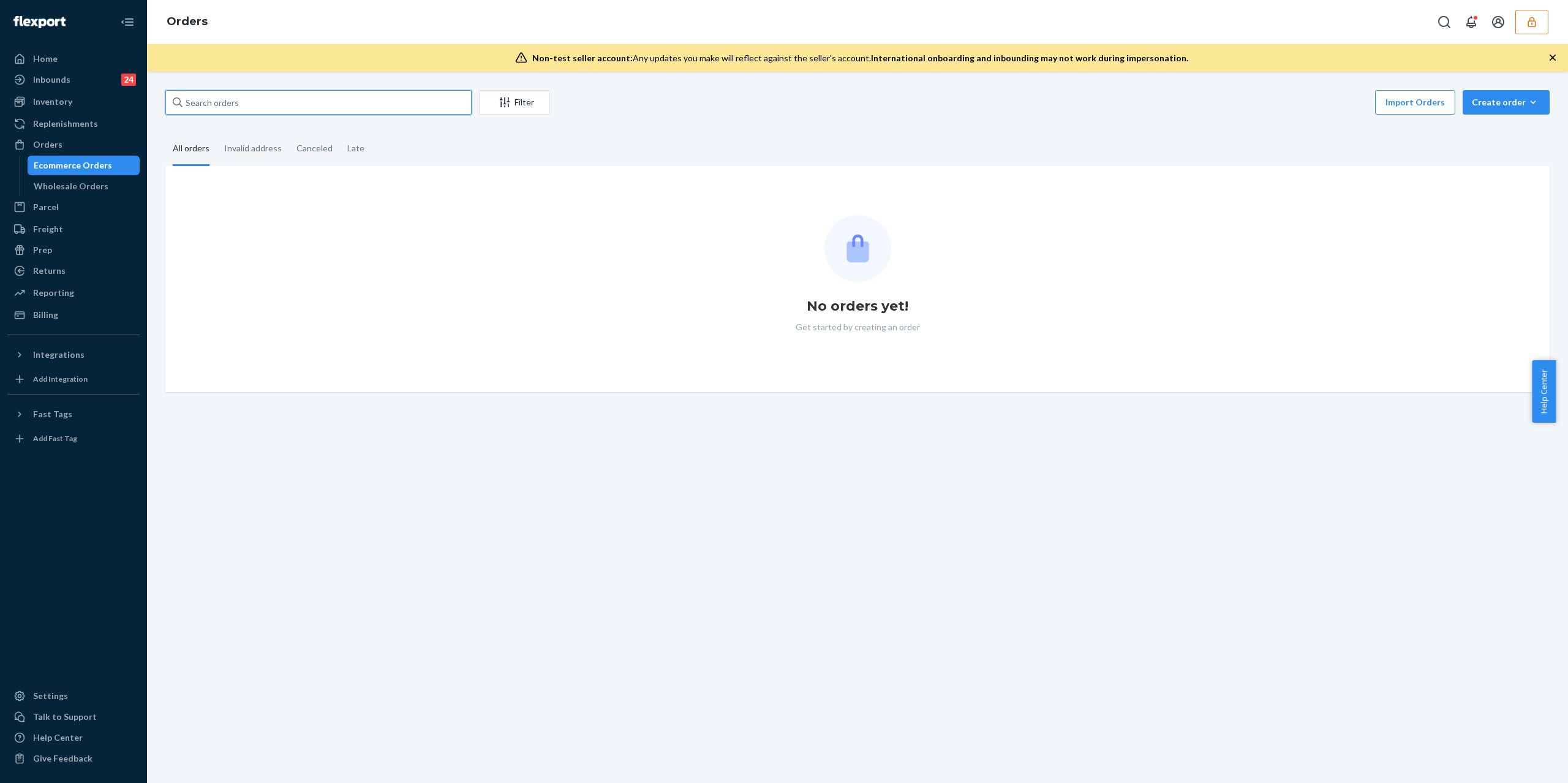
click at [225, 112] on input "text" at bounding box center [318, 102] width 306 height 24
paste input "137017623"
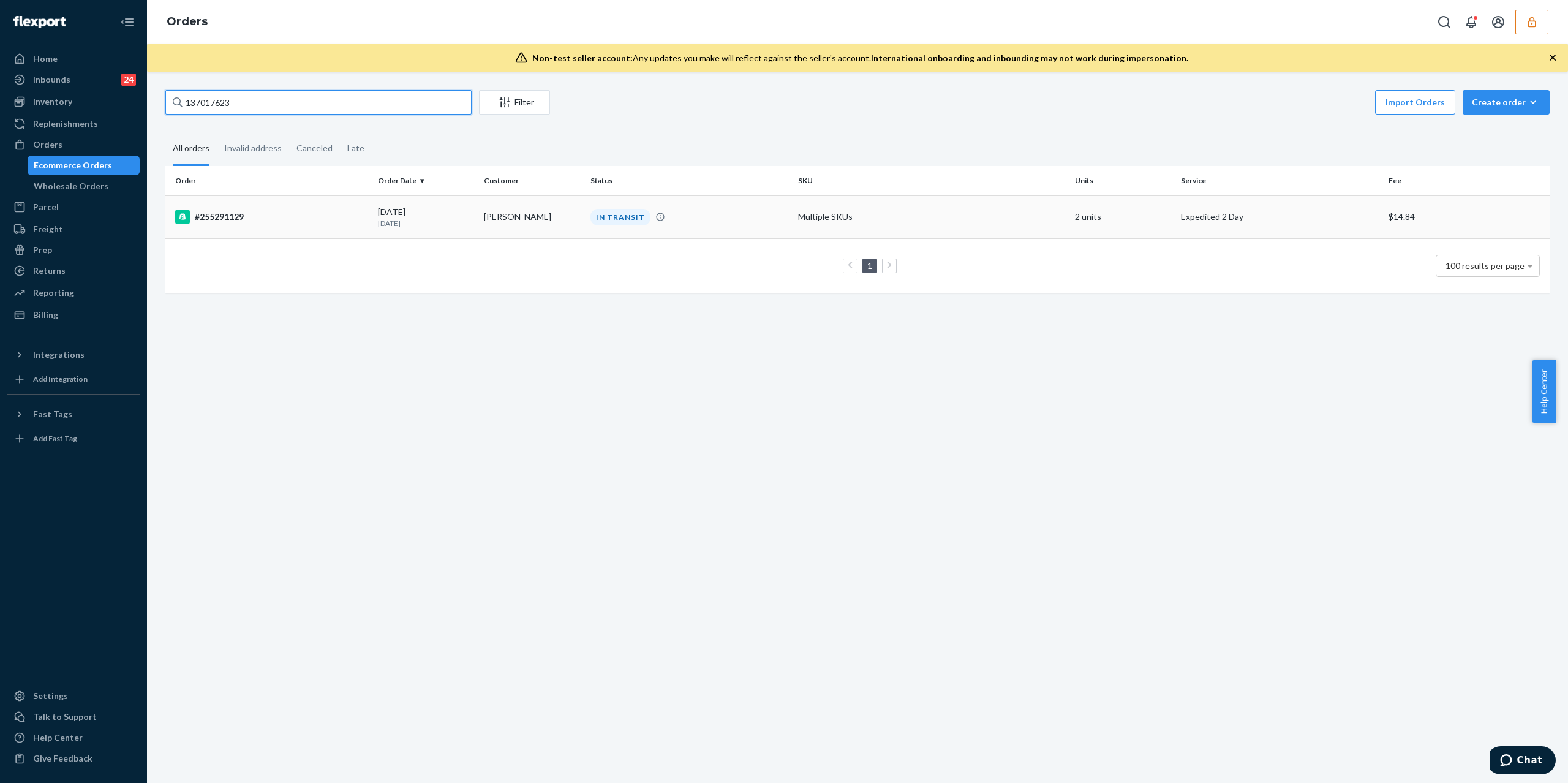
type input "137017623"
click at [245, 226] on td "#255291129" at bounding box center [269, 216] width 208 height 43
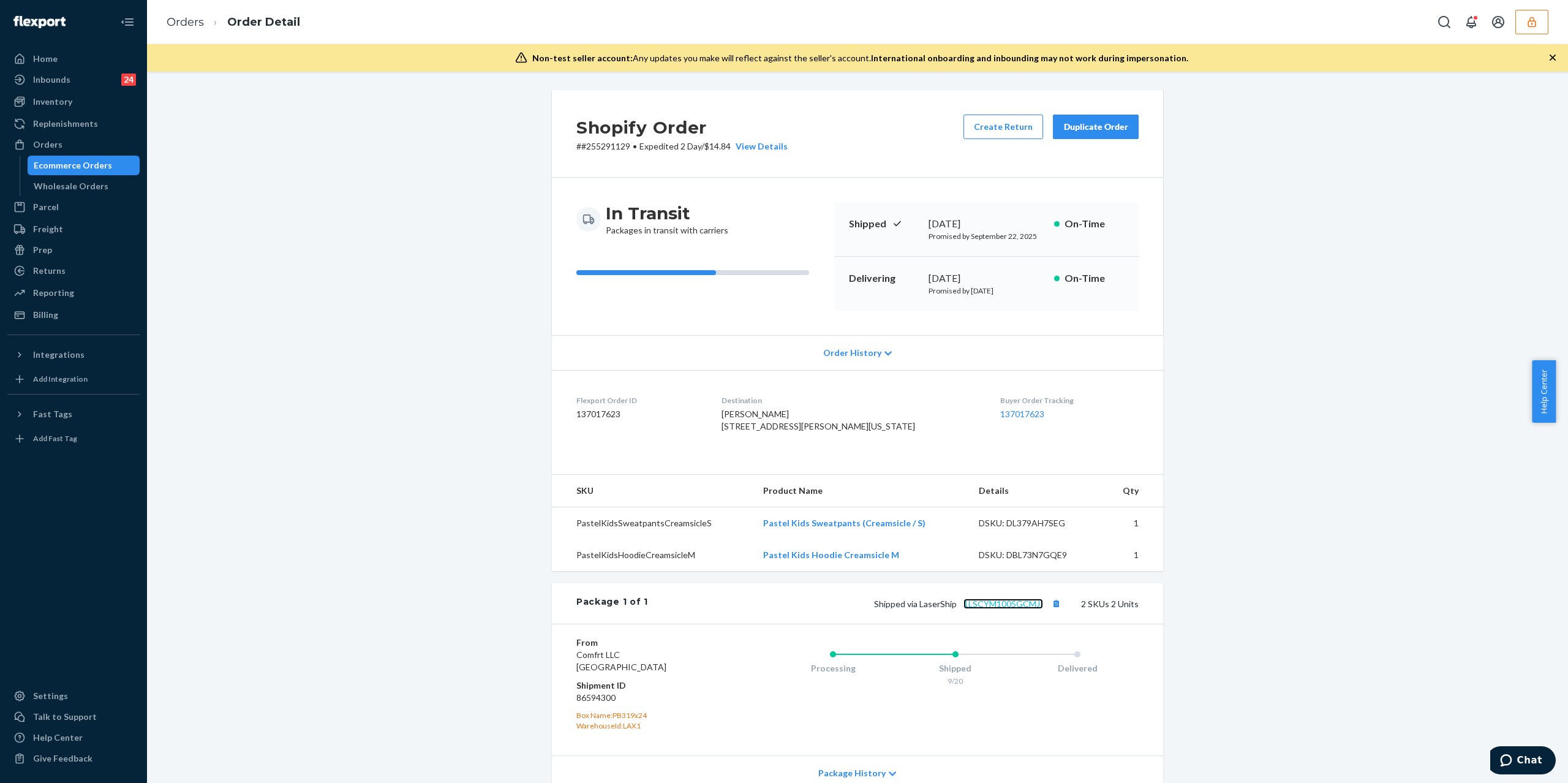
click at [1021, 609] on link "1LSCYM1005GCMJI" at bounding box center [1002, 603] width 80 height 11
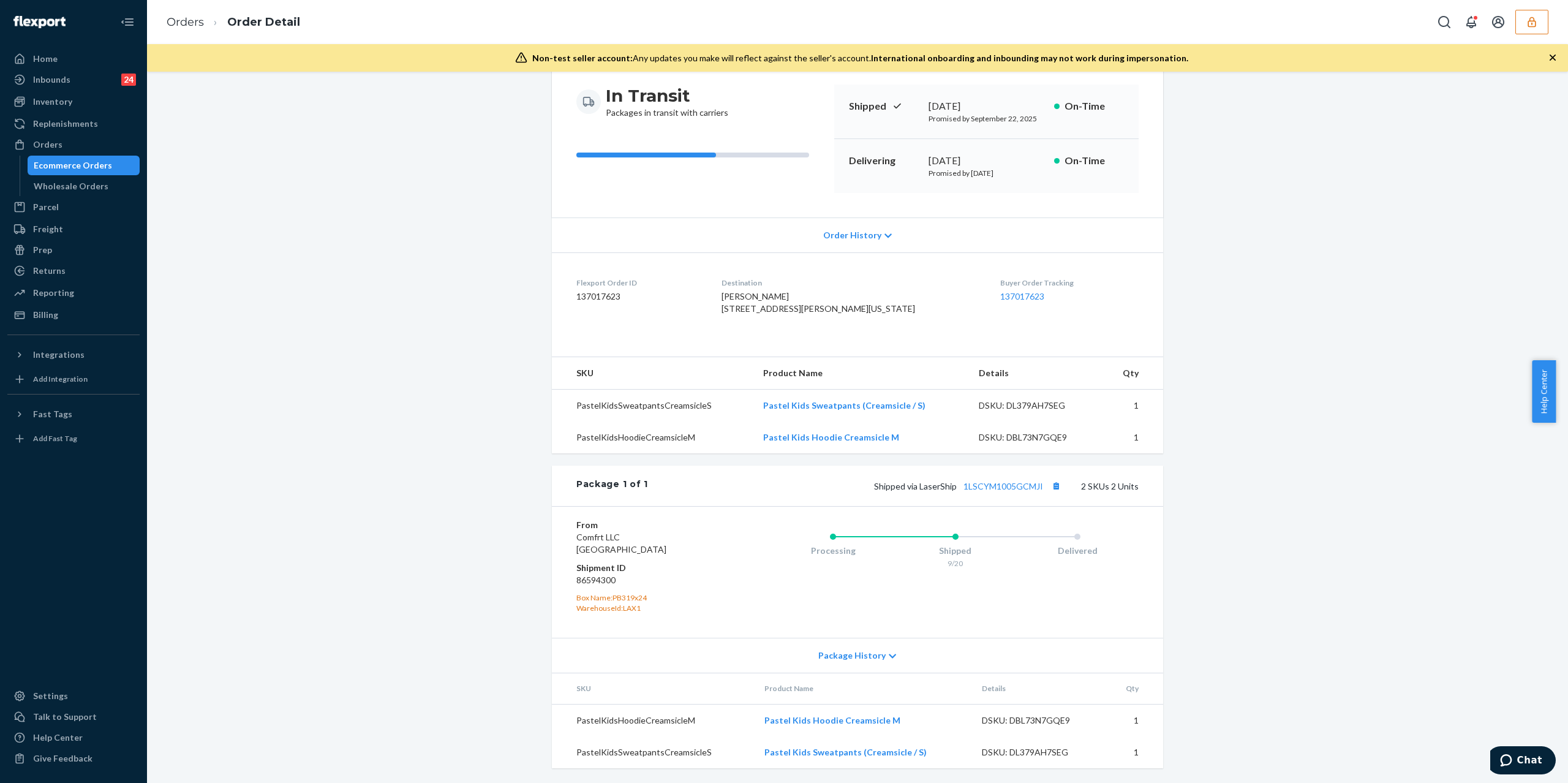
click at [591, 579] on dd "86594300" at bounding box center [649, 580] width 146 height 13
copy dd "86594300"
click at [602, 577] on dd "86594300" at bounding box center [649, 580] width 146 height 13
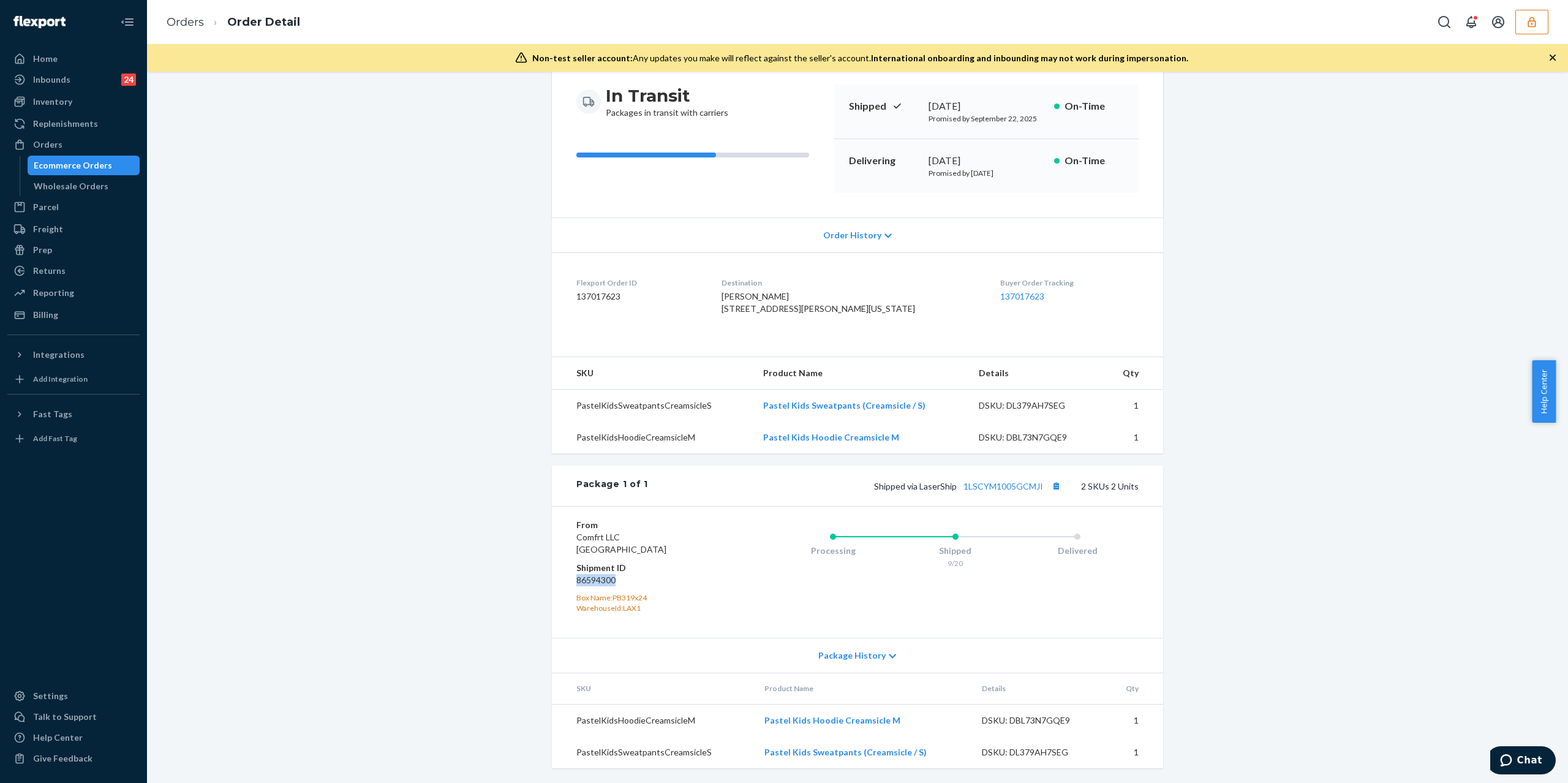
click at [1539, 23] on button "button" at bounding box center [1531, 21] width 33 height 24
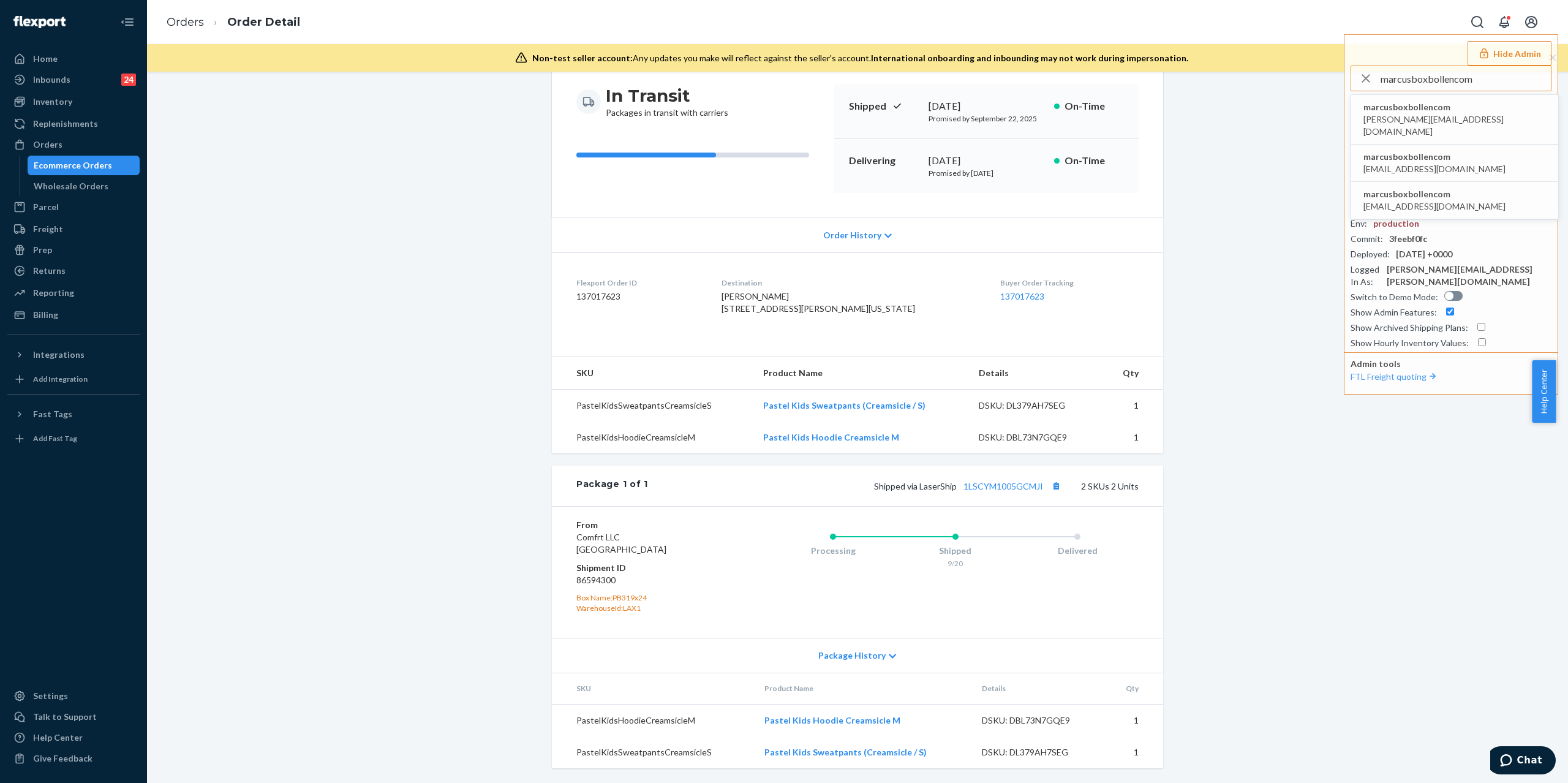
type input "marcusboxbollencom"
click at [1409, 151] on span "marcusboxbollencom" at bounding box center [1434, 157] width 142 height 13
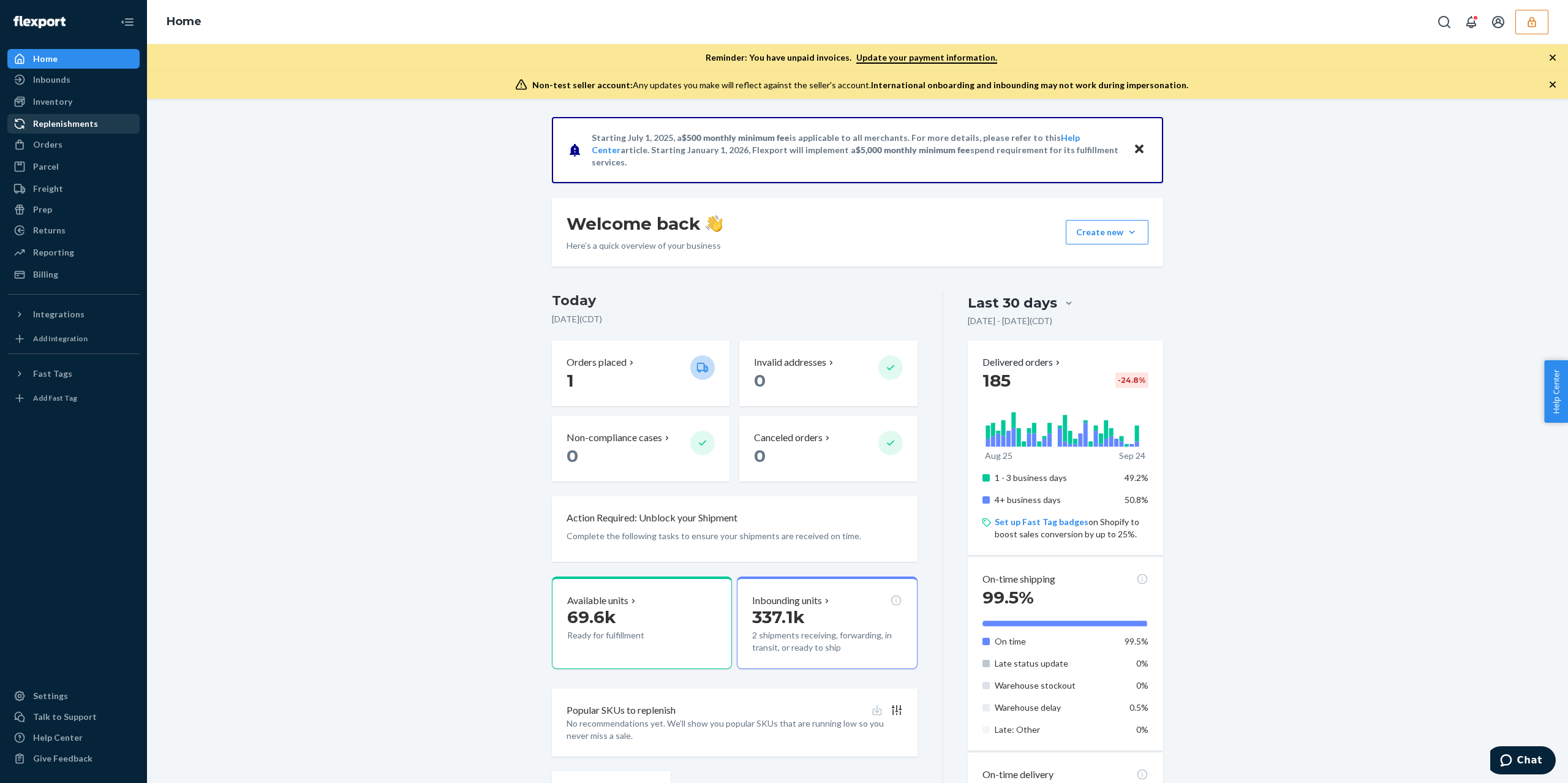
click at [77, 120] on div "Replenishments" at bounding box center [64, 123] width 64 height 13
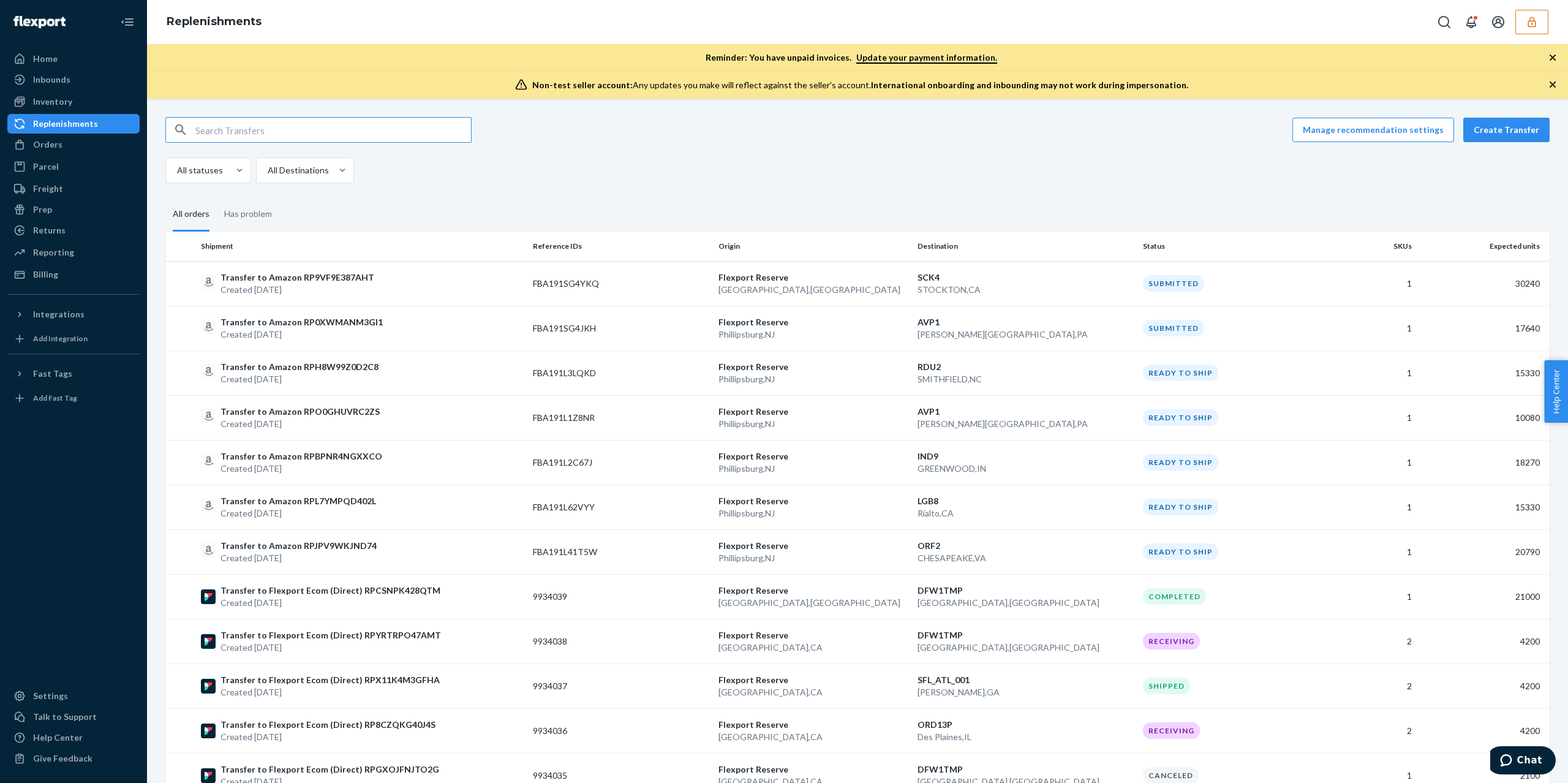
click at [243, 139] on input "text" at bounding box center [333, 129] width 275 height 24
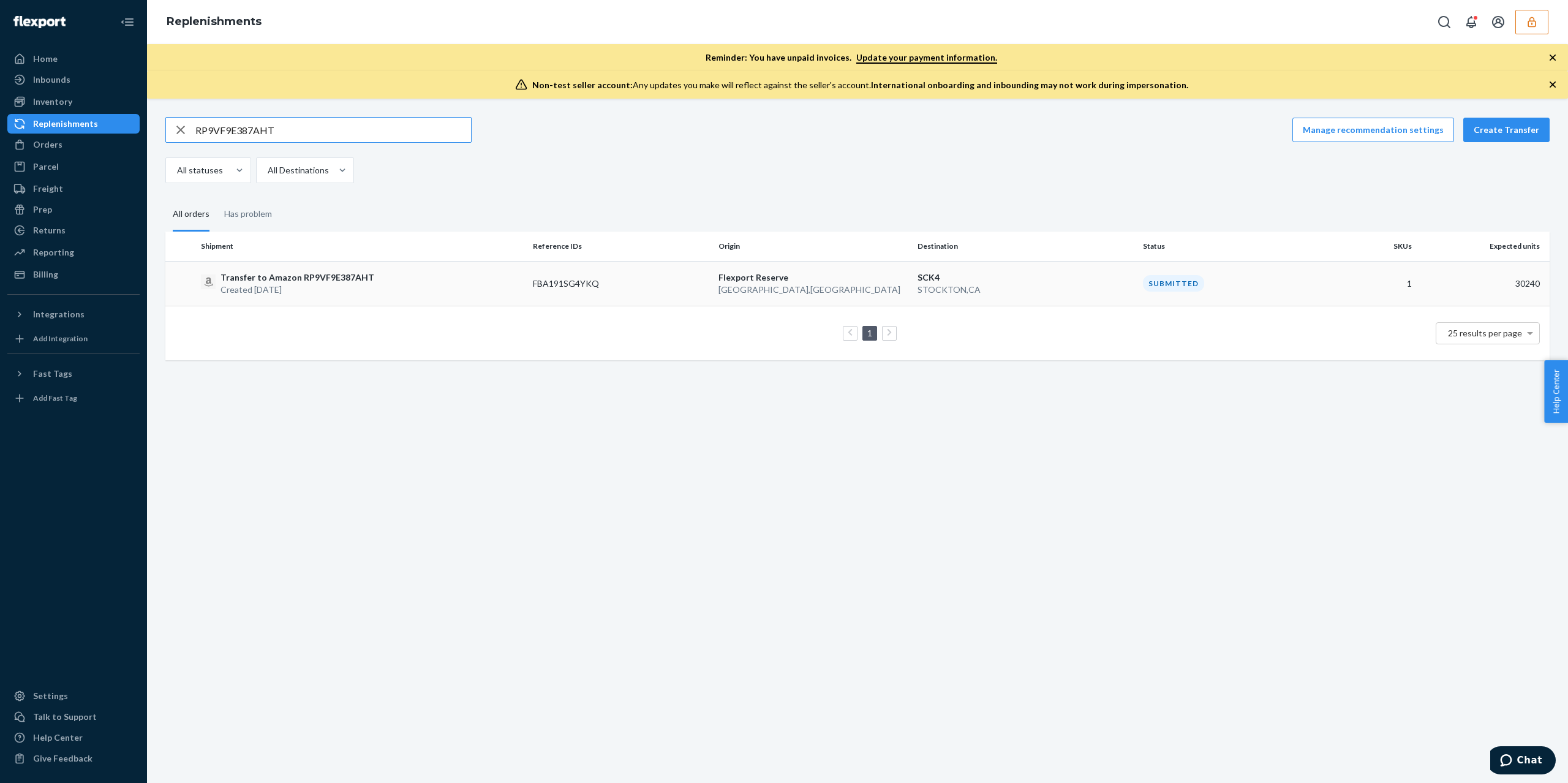
type input "RP9VF9E387AHT"
click at [351, 287] on p "Created [DATE]" at bounding box center [297, 290] width 154 height 13
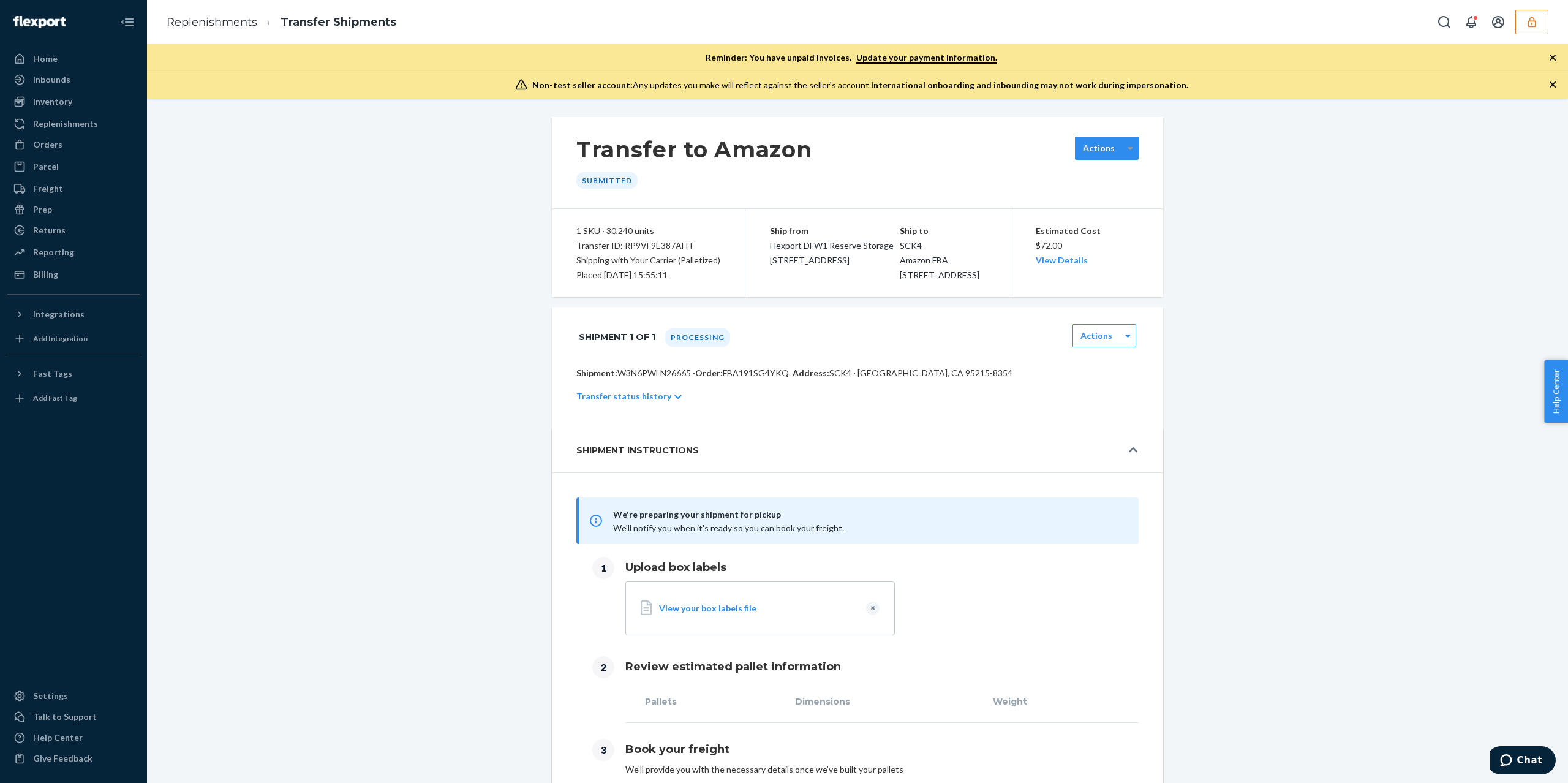
click at [1127, 145] on icon at bounding box center [1130, 148] width 6 height 9
drag, startPoint x: 1175, startPoint y: 223, endPoint x: 1179, endPoint y: 212, distance: 11.7
click at [1178, 216] on div "Transfer to Amazon Submitted Actions 1 SKU · 30,240 units Transfer ID: RP9VF9E3…" at bounding box center [857, 582] width 1403 height 930
click at [1531, 11] on button "button" at bounding box center [1531, 21] width 33 height 24
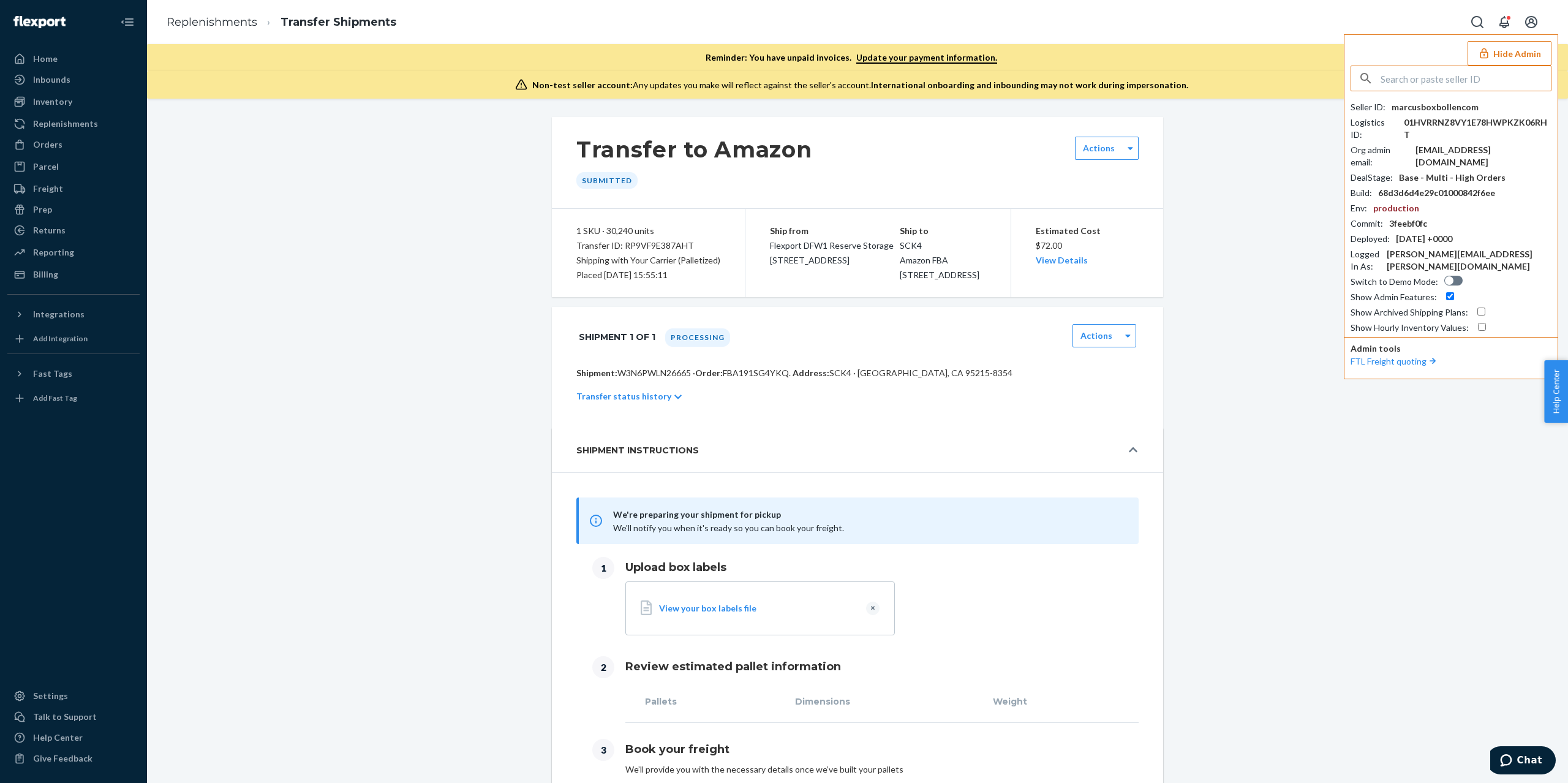
click at [1445, 103] on div "marcusboxbollencom" at bounding box center [1434, 107] width 87 height 13
click at [655, 379] on p "Shipment: W3N6PWLN26665 · Order: FBA191SG4YKQ . Address: SCK4 · STOCKTON, CA 95…" at bounding box center [857, 372] width 562 height 13
copy p "W3N6PWLN26665"
click at [736, 378] on span "FBA191SG4YKQ ." at bounding box center [756, 372] width 68 height 11
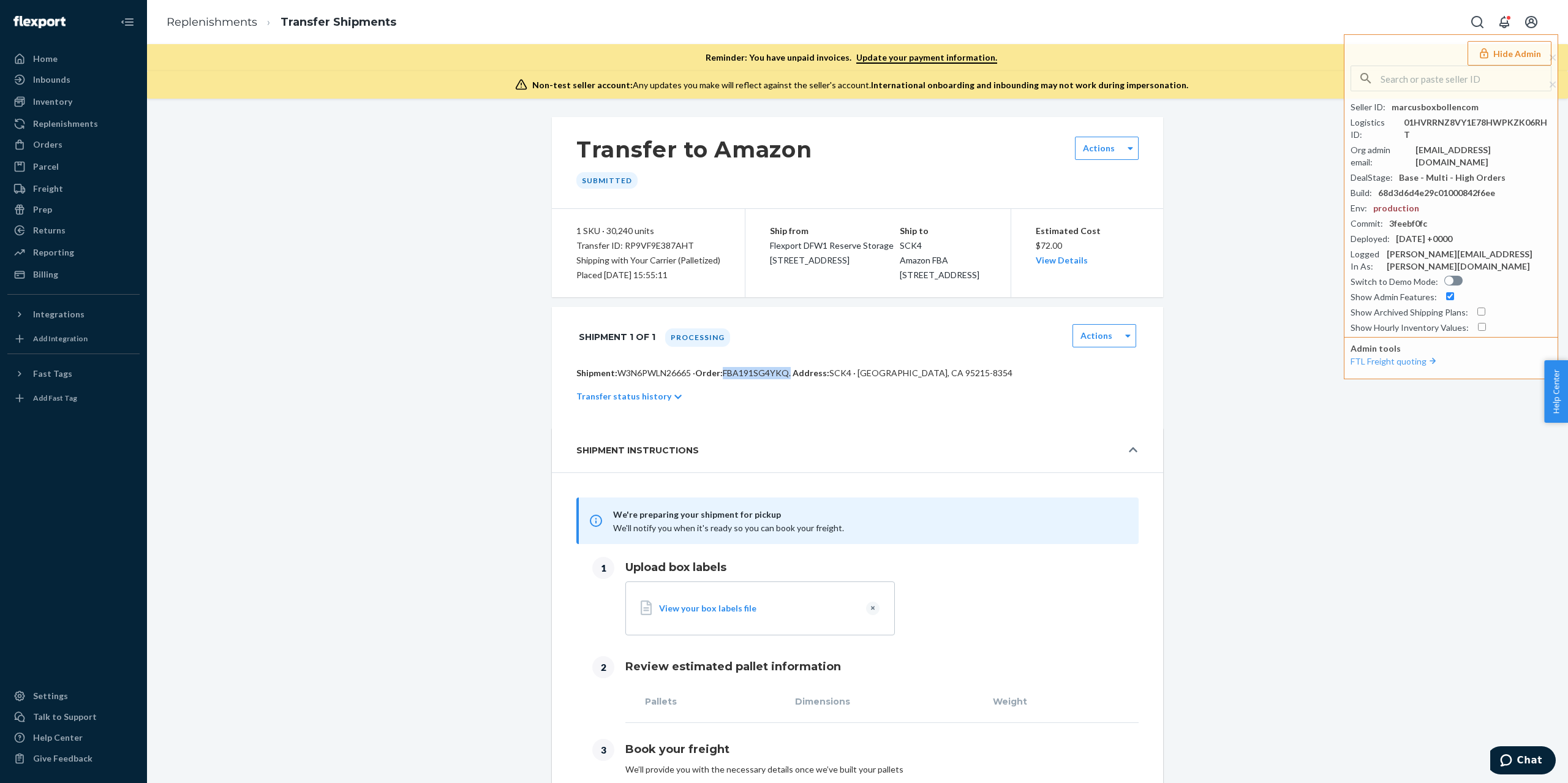
click at [736, 378] on span "FBA191SG4YKQ ." at bounding box center [756, 372] width 68 height 11
copy span "FBA191SG4YKQ"
click at [1452, 109] on div "marcusboxbollencom" at bounding box center [1434, 107] width 87 height 13
click at [1451, 111] on div "marcusboxbollencom" at bounding box center [1434, 107] width 87 height 13
copy div "marcusboxbollencom"
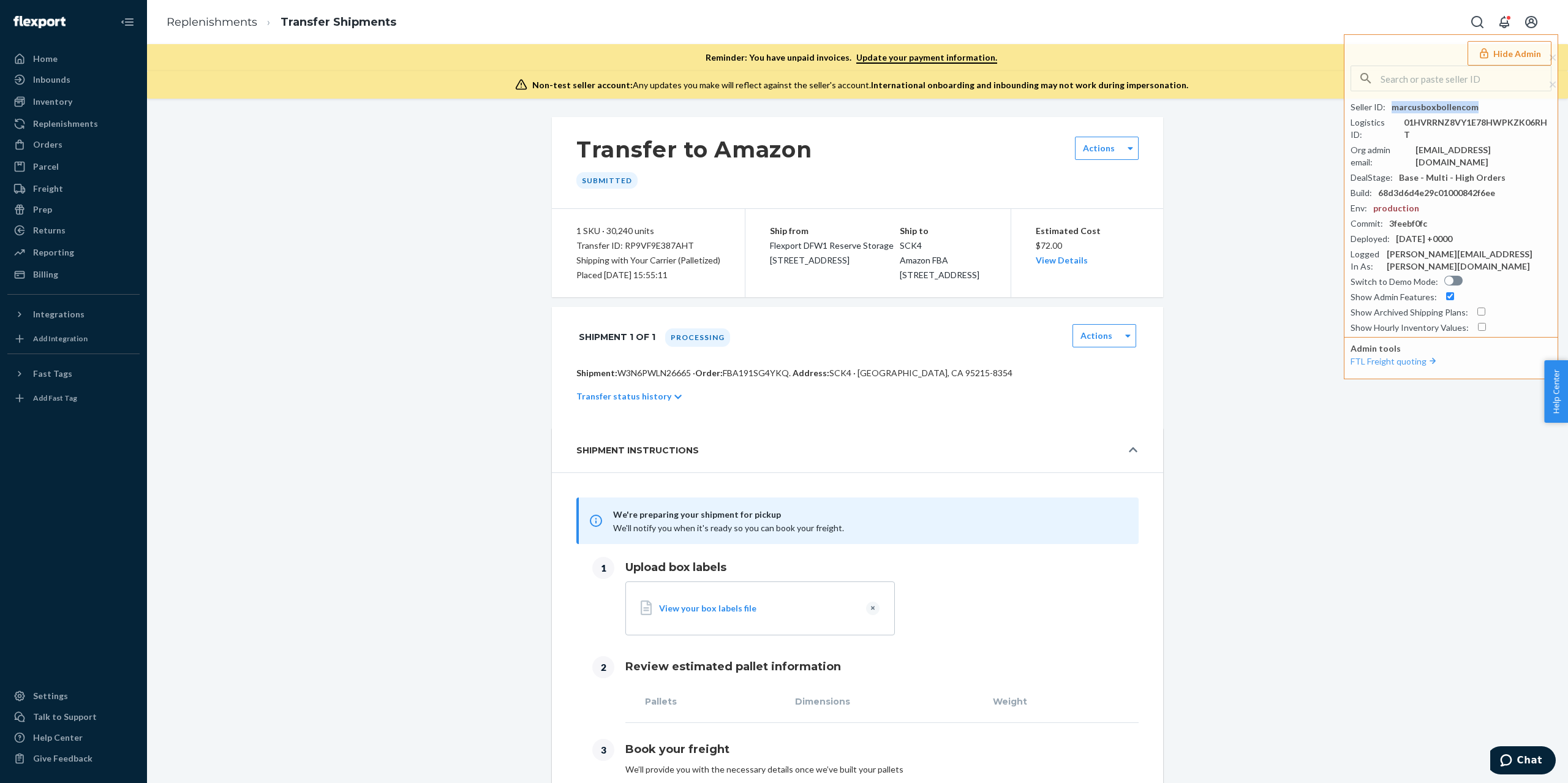
click at [663, 379] on p "Shipment: W3N6PWLN26665 · Order: FBA191SG4YKQ . Address: SCK4 · STOCKTON, CA 95…" at bounding box center [857, 372] width 562 height 13
copy p "W3N6PWLN26665"
click at [1438, 90] on input "text" at bounding box center [1465, 78] width 170 height 24
paste input "trycomfrtgmailcom"
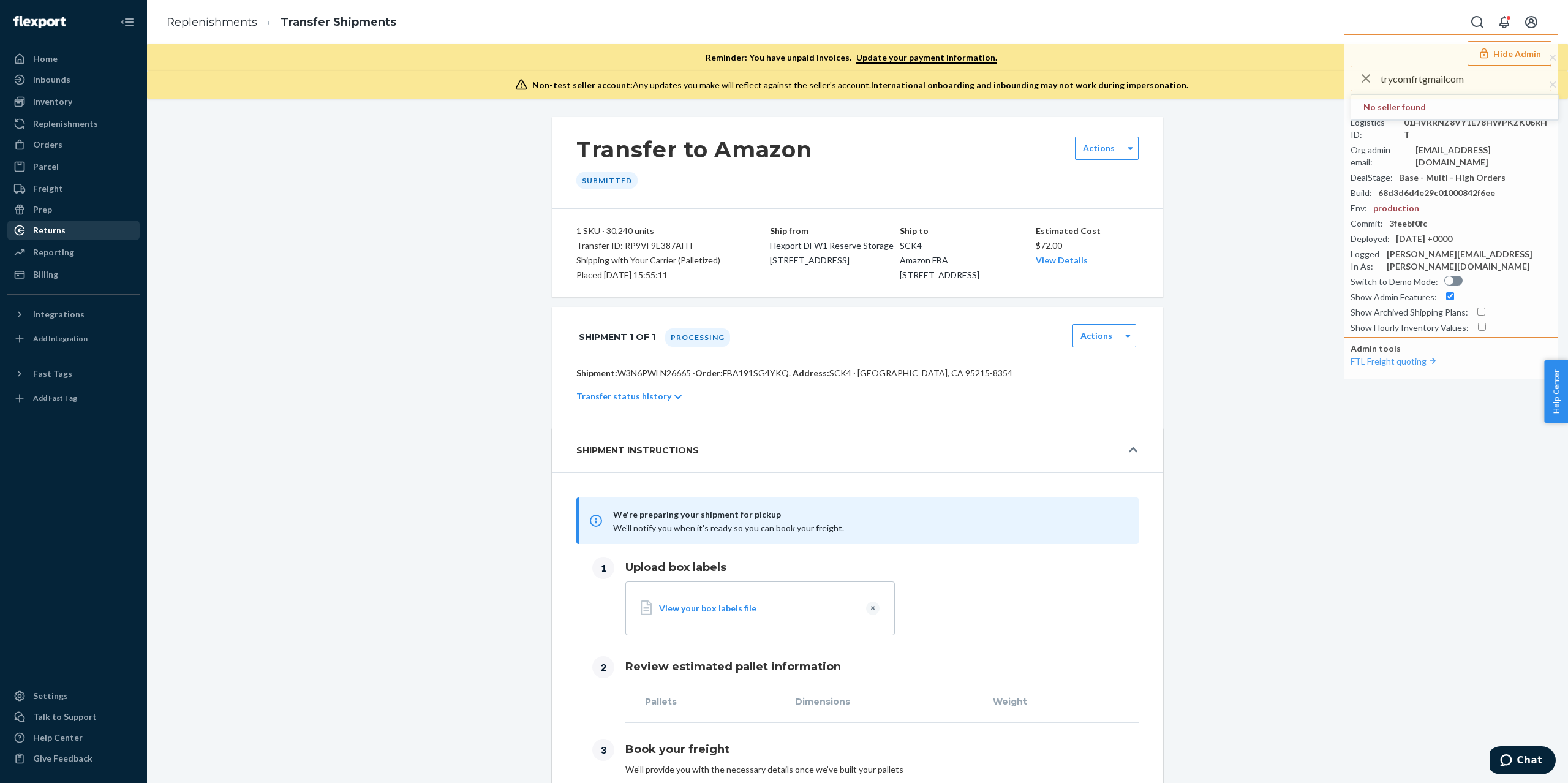
type input "trycomfrtgmailcom"
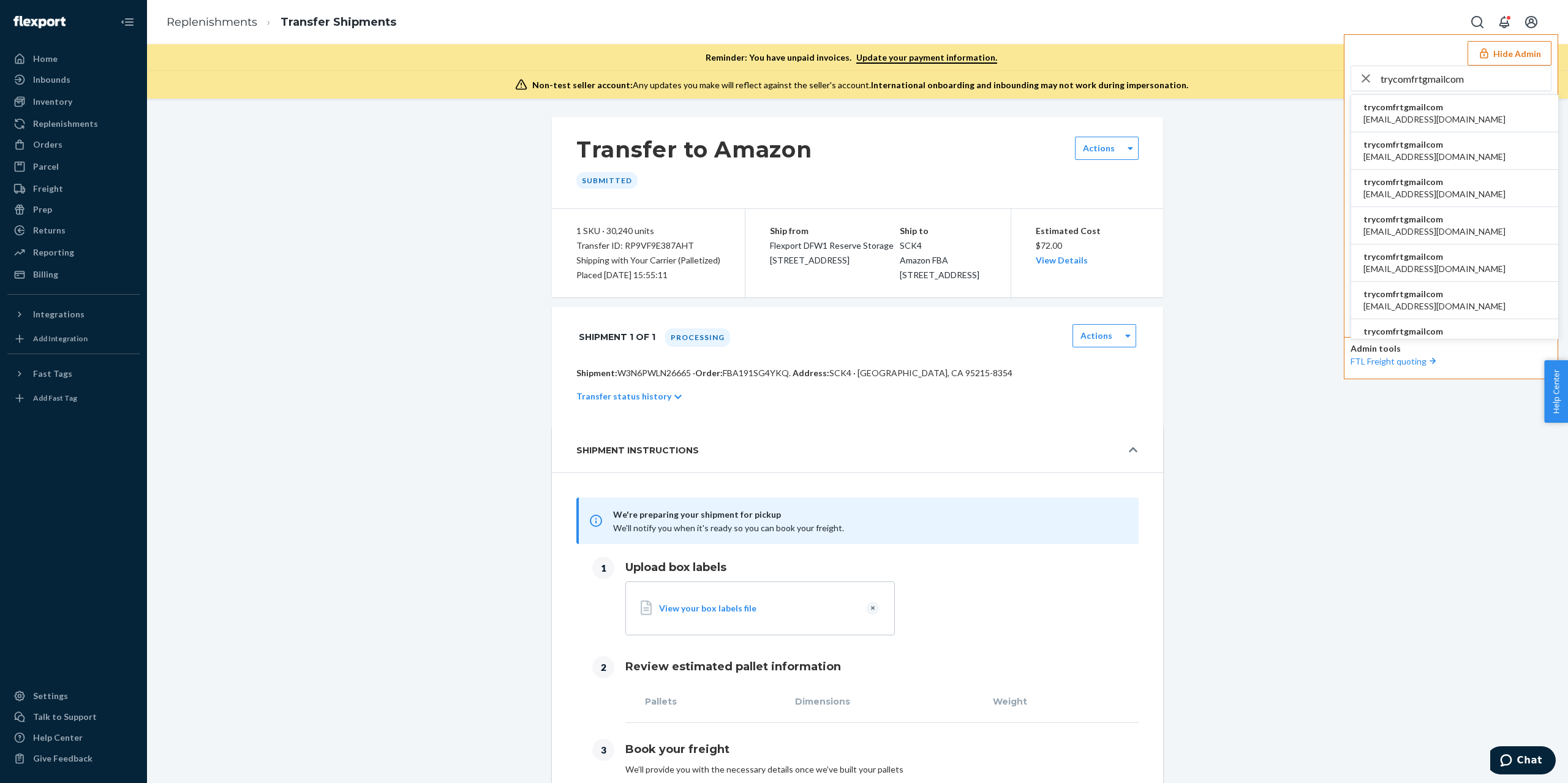
click at [1437, 223] on span "trycomfrtgmailcom" at bounding box center [1434, 219] width 142 height 13
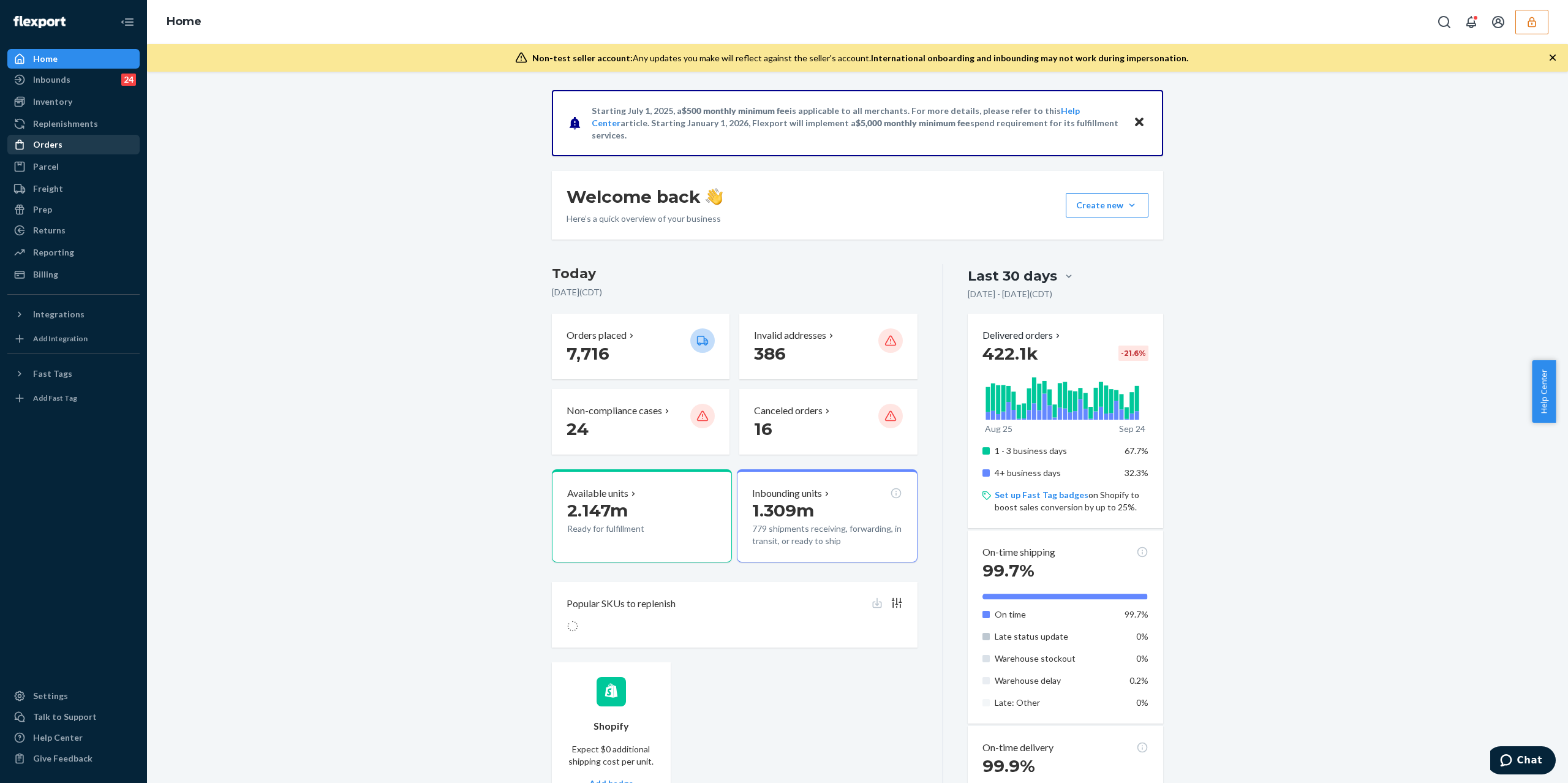
click at [129, 153] on link "Orders" at bounding box center [74, 144] width 133 height 19
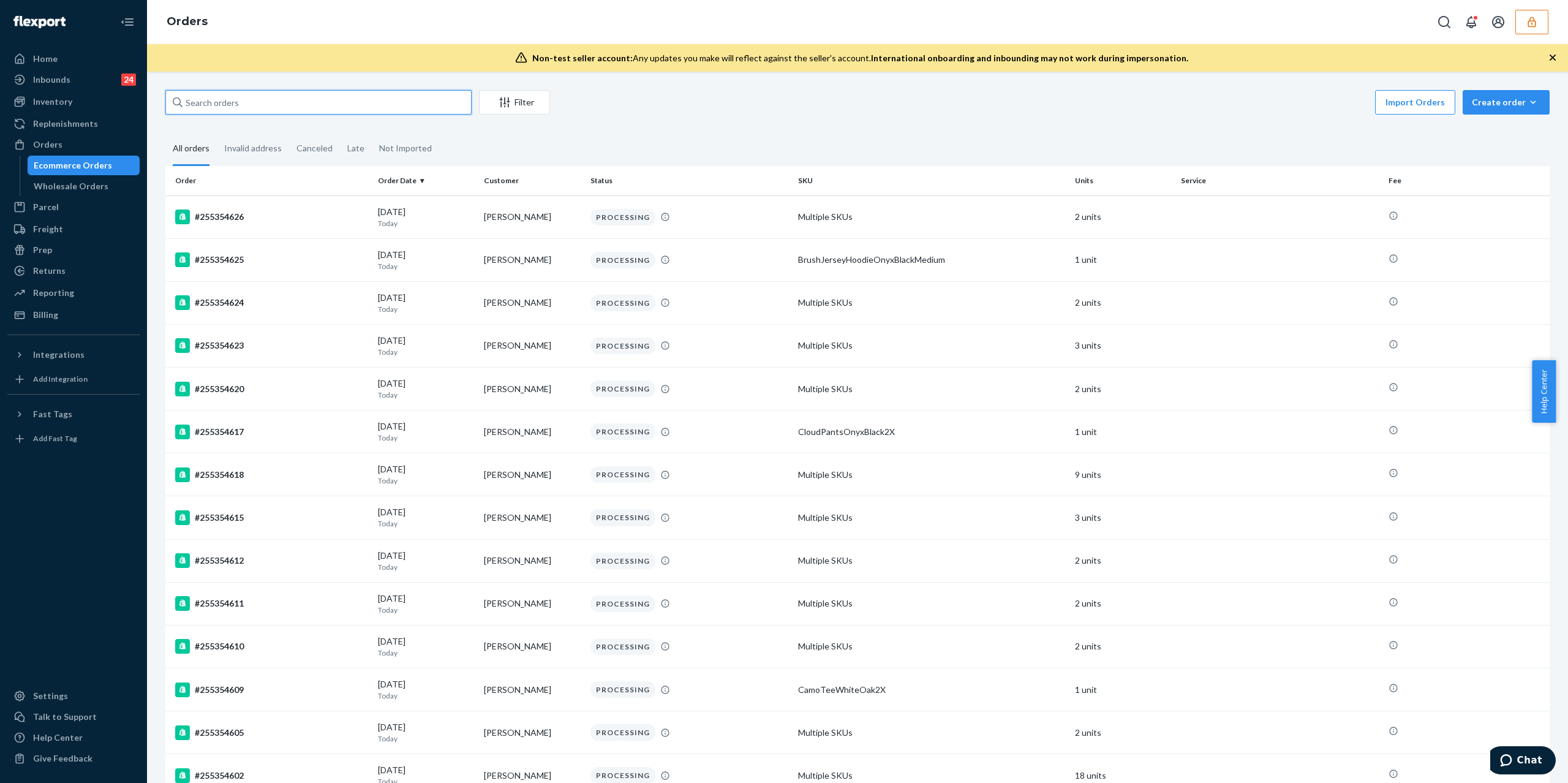
click at [299, 109] on input "text" at bounding box center [318, 102] width 306 height 24
paste input "#SJOZAMPOXX"
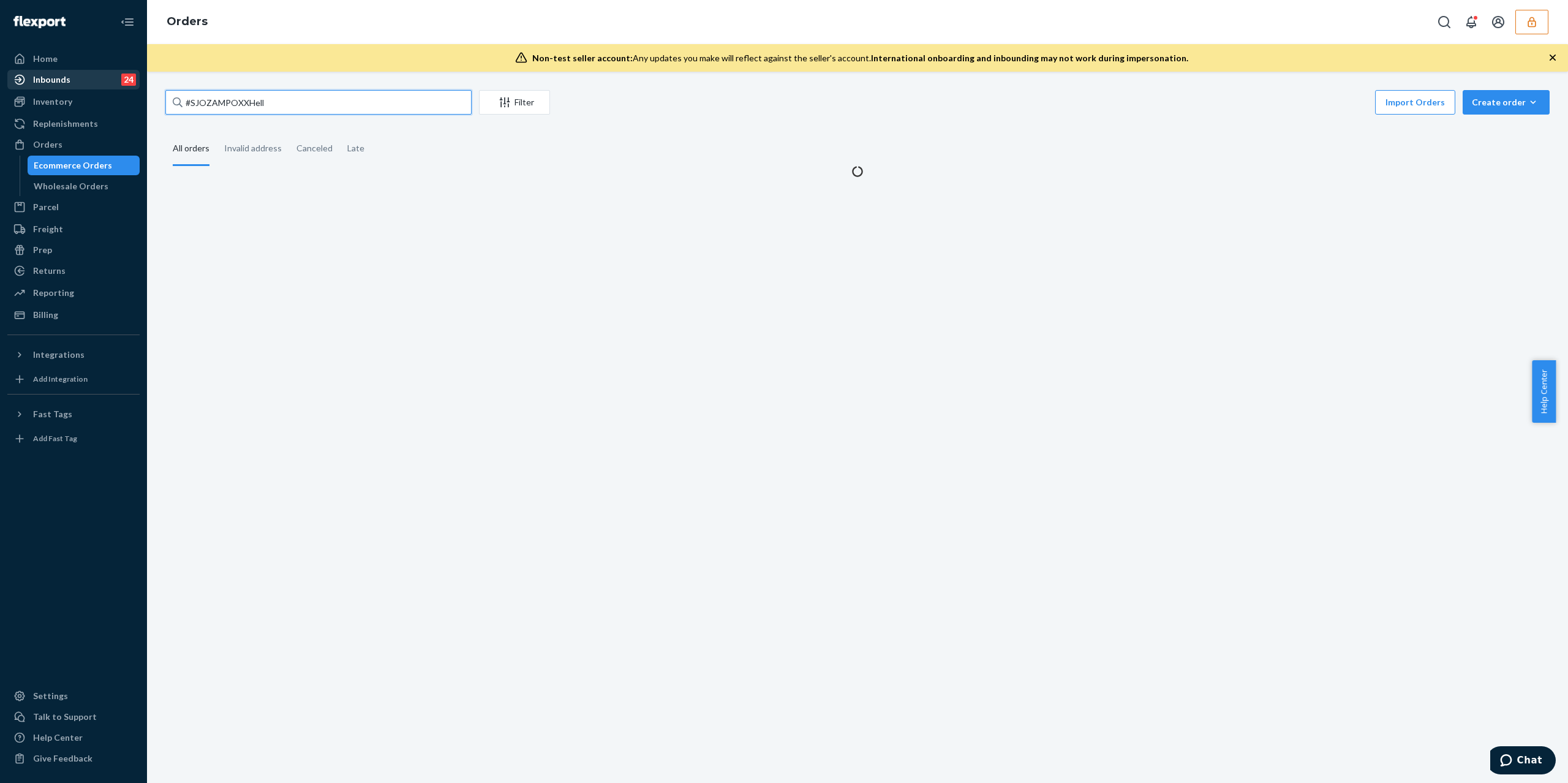
type input "#SJOZAMPOXXHell"
